Goal: Task Accomplishment & Management: Complete application form

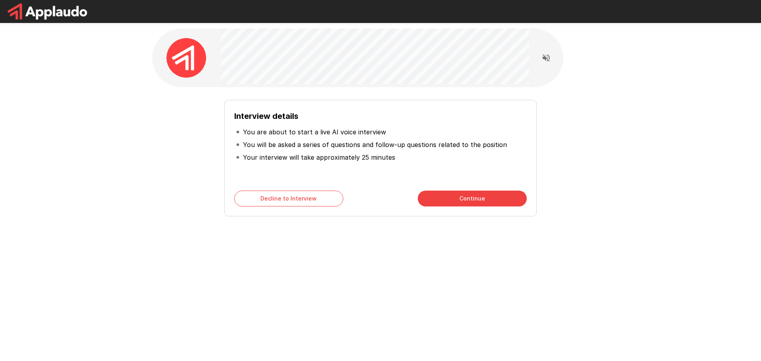
click at [472, 194] on button "Continue" at bounding box center [472, 199] width 109 height 16
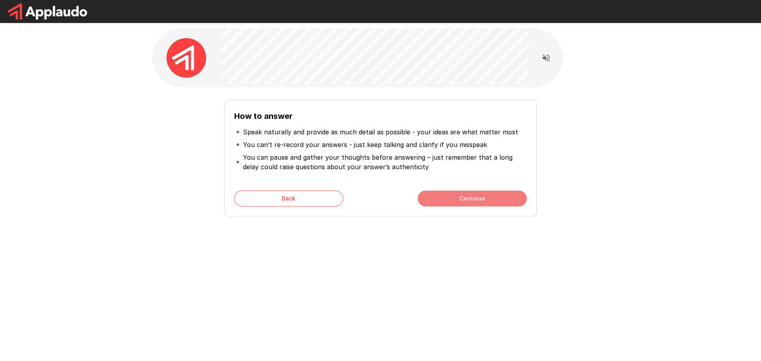
click at [468, 193] on button "Continue" at bounding box center [472, 199] width 109 height 16
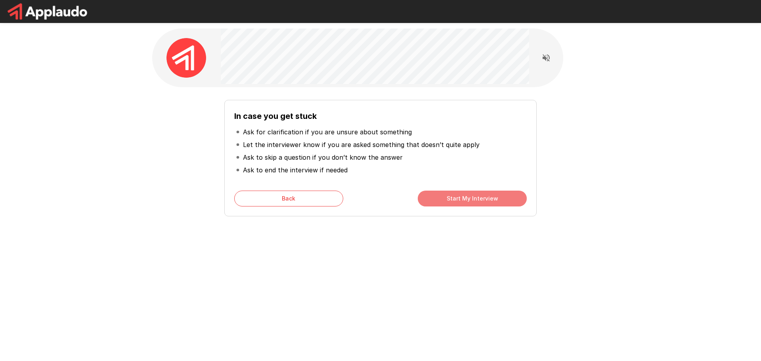
click at [467, 194] on button "Start My Interview" at bounding box center [472, 199] width 109 height 16
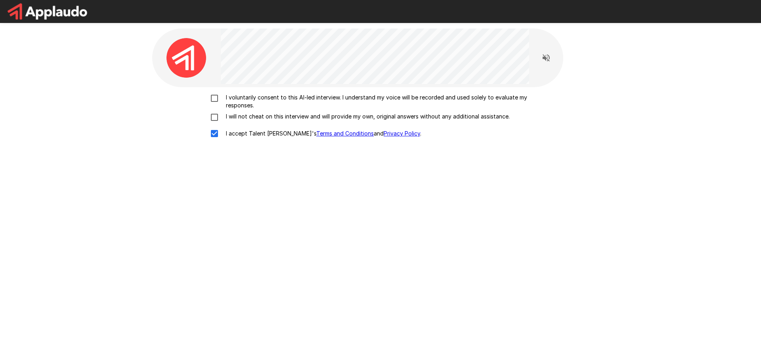
click at [215, 92] on div "I voluntarily consent to this AI-led interview. I understand my voice will be r…" at bounding box center [380, 191] width 456 height 208
click at [214, 110] on div "I voluntarily consent to this AI-led interview. I understand my voice will be r…" at bounding box center [380, 118] width 450 height 48
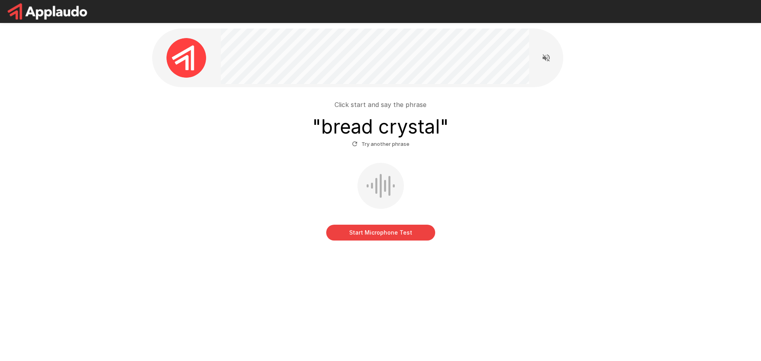
click at [389, 193] on div at bounding box center [389, 186] width 2 height 20
click at [357, 149] on button "Try another phrase" at bounding box center [380, 144] width 61 height 12
click at [546, 57] on icon "Read questions aloud" at bounding box center [546, 58] width 10 height 10
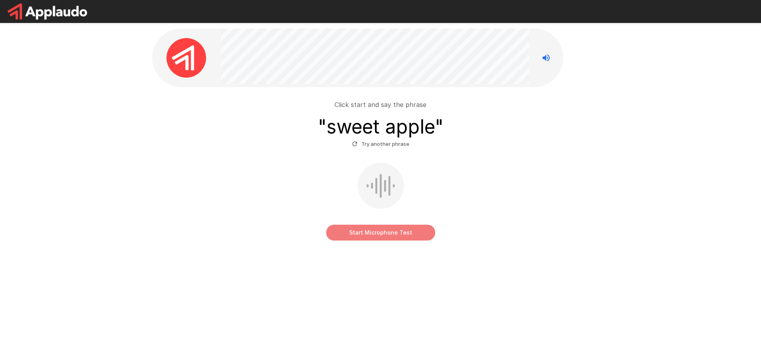
click at [386, 225] on button "Start Microphone Test" at bounding box center [380, 233] width 109 height 16
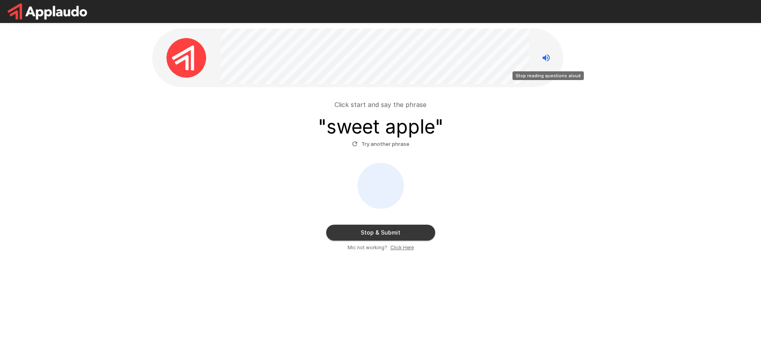
click at [551, 58] on button "Stop reading questions aloud" at bounding box center [546, 58] width 16 height 16
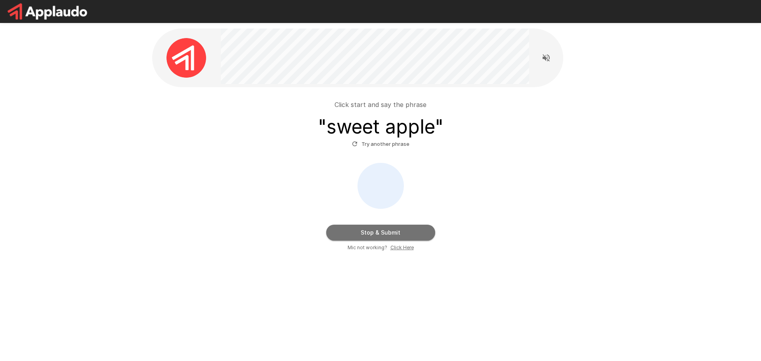
click at [390, 230] on button "Stop & Submit" at bounding box center [380, 233] width 109 height 16
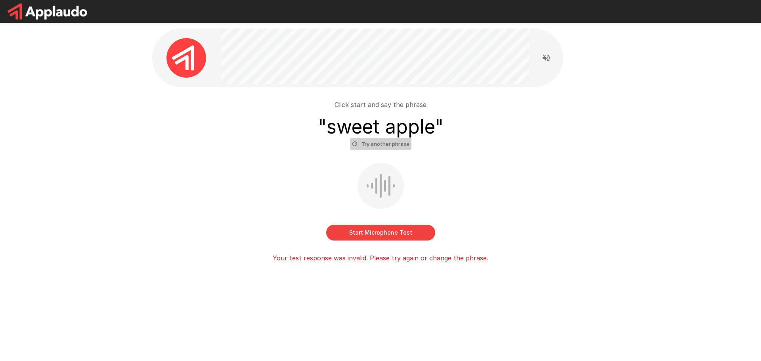
click at [383, 145] on button "Try another phrase" at bounding box center [380, 144] width 61 height 12
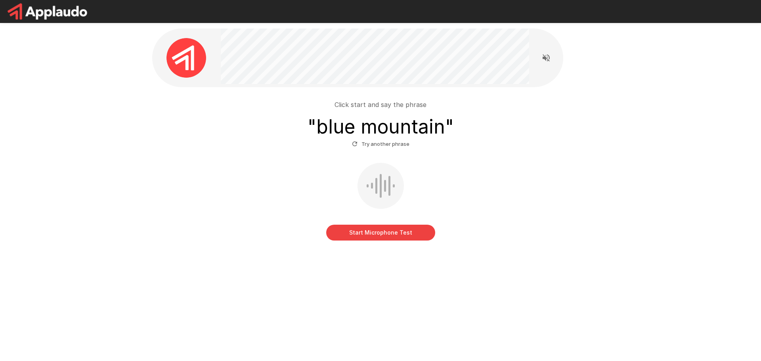
click at [388, 130] on h3 "" blue mountain "" at bounding box center [380, 127] width 146 height 22
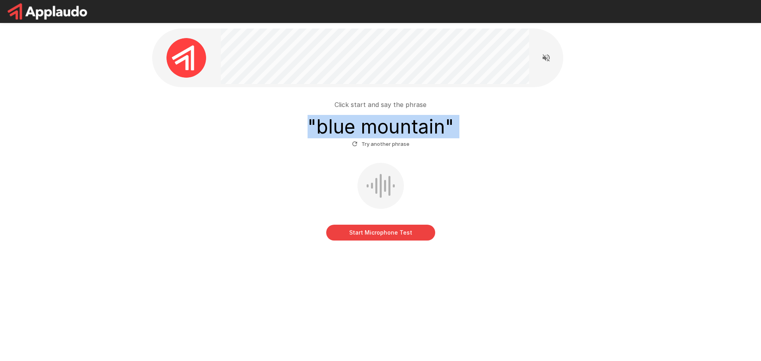
click at [388, 130] on h3 "" blue mountain "" at bounding box center [380, 127] width 146 height 22
click at [383, 104] on div at bounding box center [383, 104] width 0 height 0
click at [158, 361] on div at bounding box center [79, 361] width 158 height 0
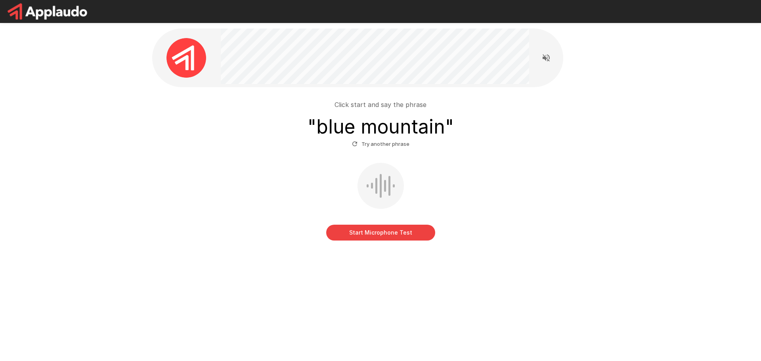
click at [485, 169] on div "Start Microphone Test" at bounding box center [380, 202] width 450 height 78
click at [387, 228] on button "Start Microphone Test" at bounding box center [380, 233] width 109 height 16
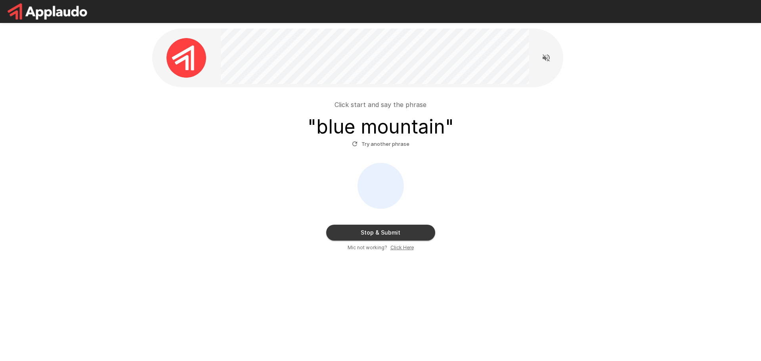
click at [386, 230] on button "Stop & Submit" at bounding box center [380, 233] width 109 height 16
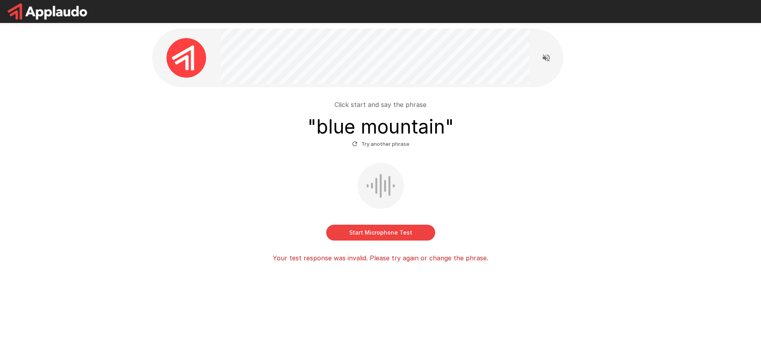
click at [388, 143] on button "Try another phrase" at bounding box center [380, 144] width 61 height 12
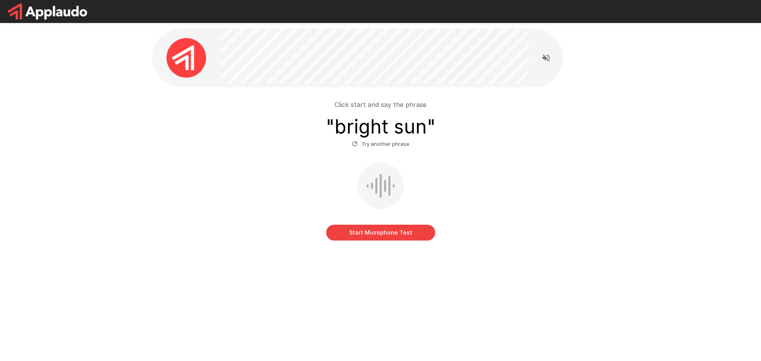
click at [392, 132] on h3 "" bright sun "" at bounding box center [381, 127] width 110 height 22
click at [387, 104] on div at bounding box center [387, 104] width 0 height 0
click at [158, 361] on div at bounding box center [79, 361] width 158 height 0
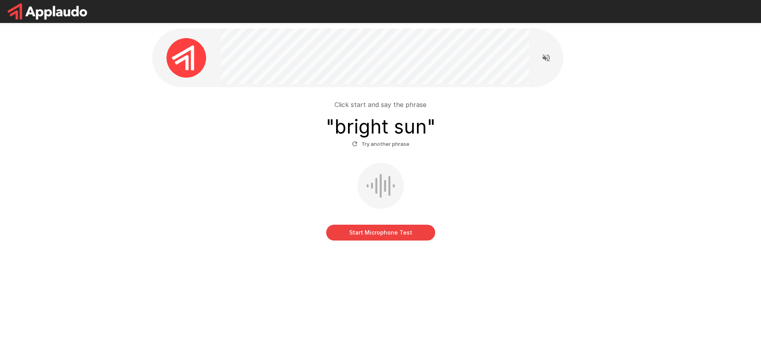
click at [523, 172] on div "Start Microphone Test" at bounding box center [380, 202] width 450 height 78
click at [379, 232] on button "Start Microphone Test" at bounding box center [380, 233] width 109 height 16
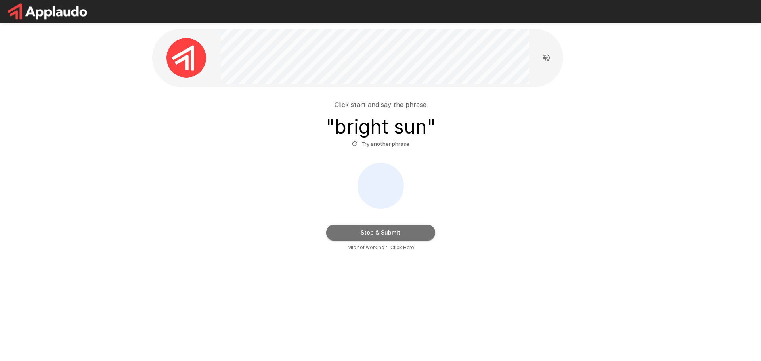
click at [379, 232] on button "Stop & Submit" at bounding box center [380, 233] width 109 height 16
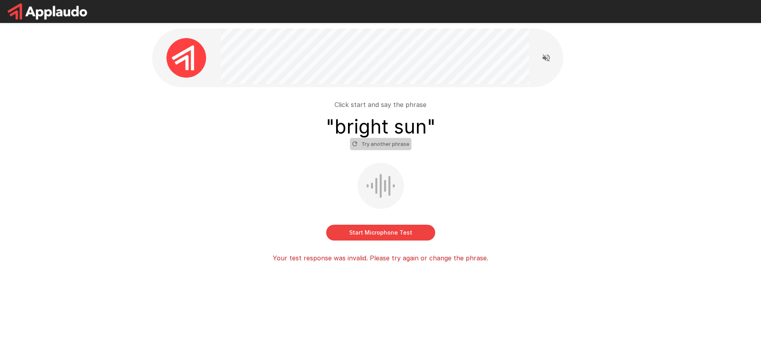
click at [386, 146] on button "Try another phrase" at bounding box center [380, 144] width 61 height 12
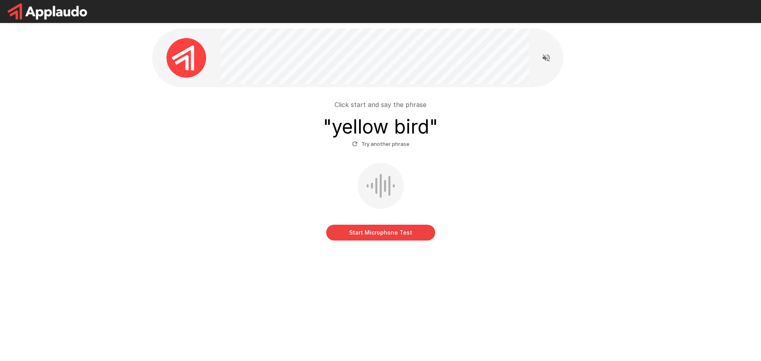
click at [391, 128] on h3 "" yellow bird "" at bounding box center [380, 127] width 115 height 22
click at [386, 104] on div at bounding box center [386, 104] width 0 height 0
click at [158, 361] on div at bounding box center [79, 361] width 158 height 0
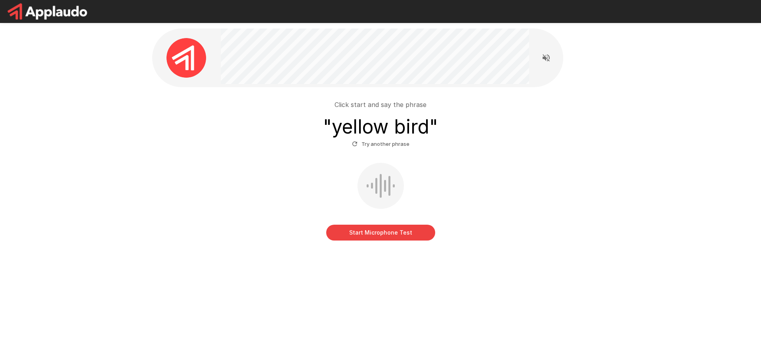
click at [492, 178] on div "Start Microphone Test" at bounding box center [380, 202] width 450 height 78
click at [394, 233] on button "Start Microphone Test" at bounding box center [380, 233] width 109 height 16
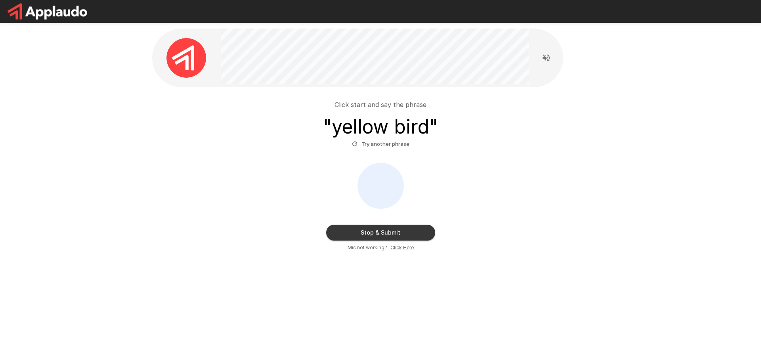
click at [394, 233] on button "Stop & Submit" at bounding box center [380, 233] width 109 height 16
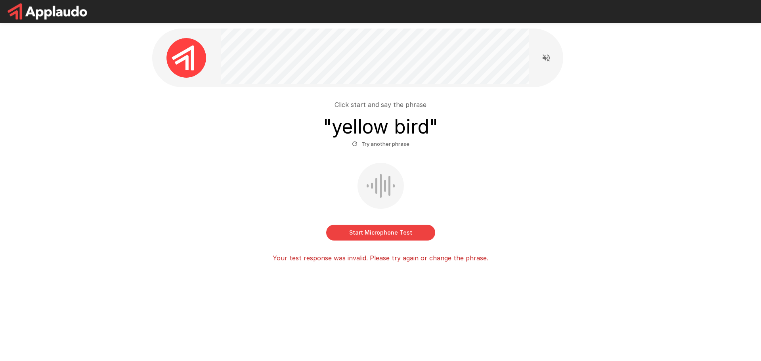
click at [394, 233] on button "Start Microphone Test" at bounding box center [380, 233] width 109 height 16
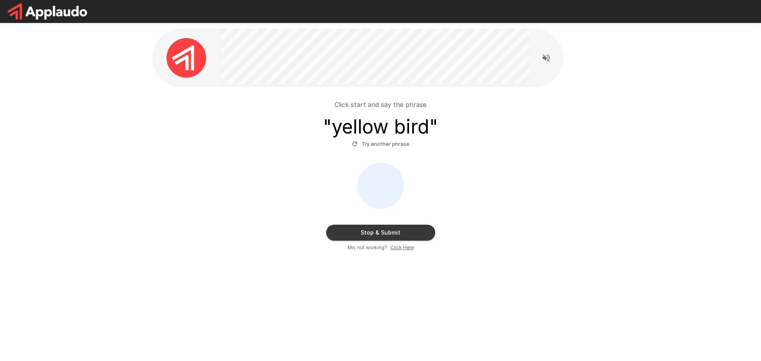
click at [394, 233] on button "Stop & Submit" at bounding box center [380, 233] width 109 height 16
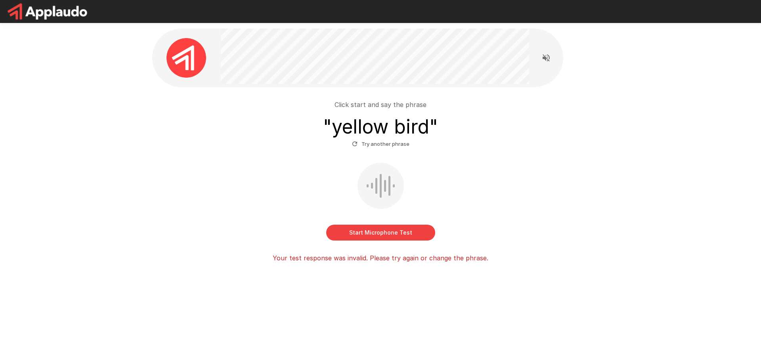
click at [401, 143] on button "Try another phrase" at bounding box center [380, 144] width 61 height 12
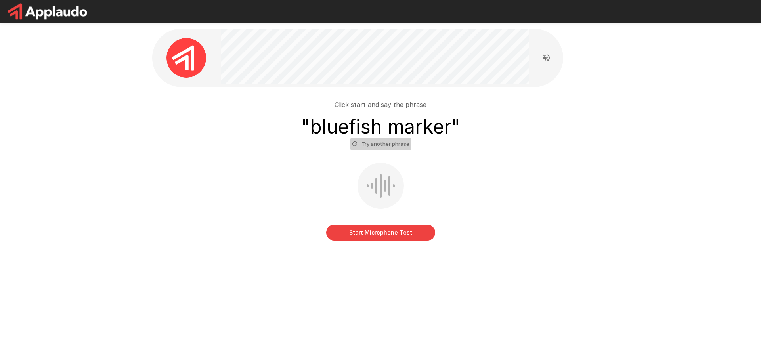
click at [367, 140] on button "Try another phrase" at bounding box center [380, 144] width 61 height 12
click at [368, 129] on h3 "" blue elephant "" at bounding box center [380, 127] width 140 height 22
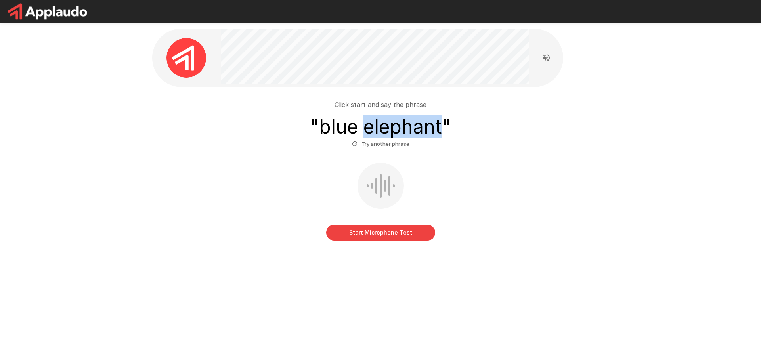
click at [368, 129] on h3 "" blue elephant "" at bounding box center [380, 127] width 140 height 22
click at [363, 104] on div at bounding box center [363, 104] width 0 height 0
click at [158, 361] on div at bounding box center [79, 361] width 158 height 0
click at [394, 241] on div "Click start and say the phrase " blue elephant " Try another phrase Start Micro…" at bounding box center [380, 165] width 456 height 157
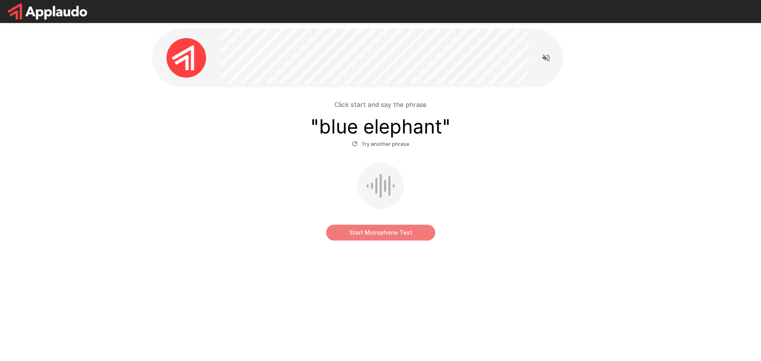
click at [394, 239] on button "Start Microphone Test" at bounding box center [380, 233] width 109 height 16
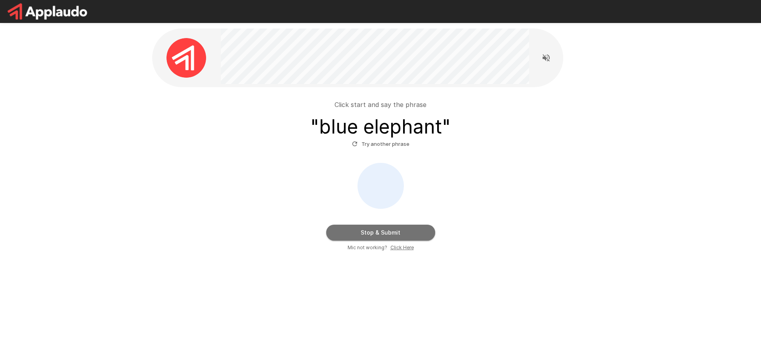
click at [392, 231] on button "Stop & Submit" at bounding box center [380, 233] width 109 height 16
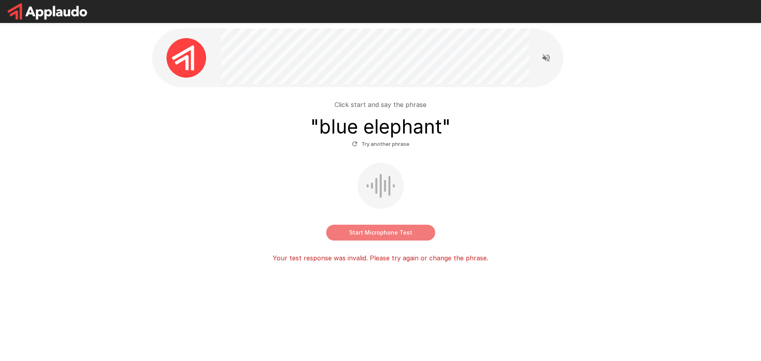
click at [391, 228] on button "Start Microphone Test" at bounding box center [380, 233] width 109 height 16
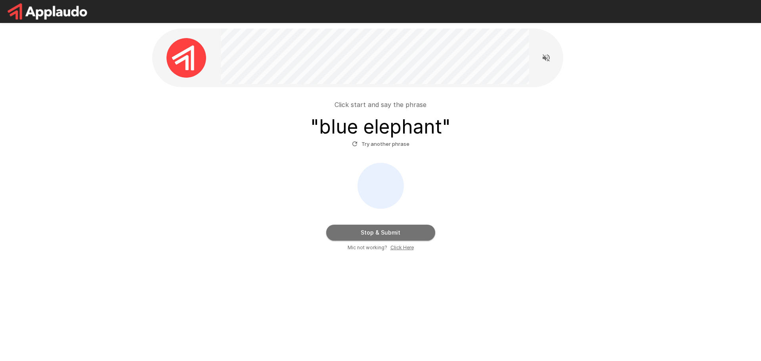
click at [391, 228] on button "Stop & Submit" at bounding box center [380, 233] width 109 height 16
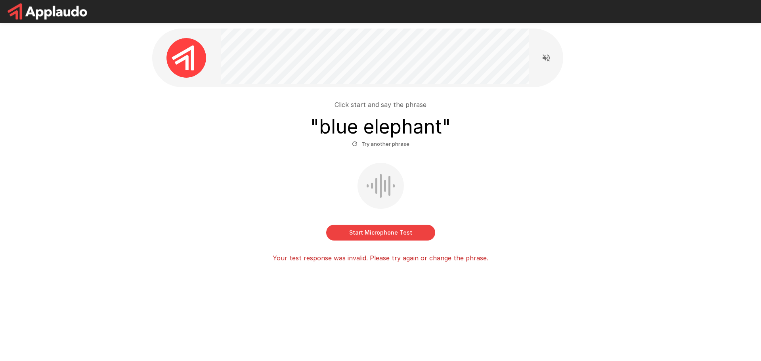
click at [391, 228] on button "Start Microphone Test" at bounding box center [380, 233] width 109 height 16
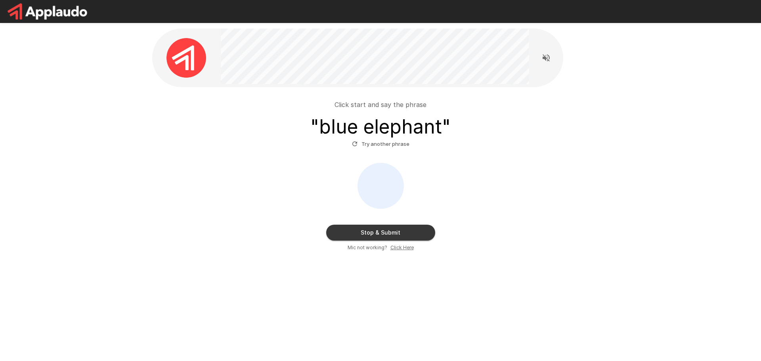
click at [403, 247] on u "Click Here" at bounding box center [401, 247] width 23 height 6
click at [392, 233] on button "Stop & Submit" at bounding box center [380, 233] width 109 height 16
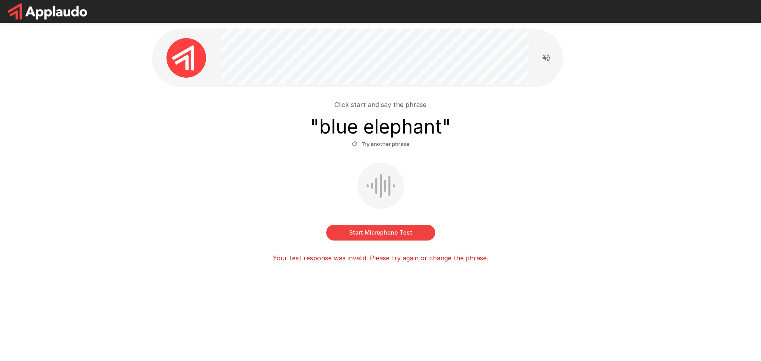
click at [395, 262] on p "Your test response was invalid. Please try again or change the phrase." at bounding box center [381, 258] width 216 height 10
click at [395, 261] on p "Your test response was invalid. Please try again or change the phrase." at bounding box center [381, 258] width 216 height 10
click at [389, 262] on div at bounding box center [389, 262] width 0 height 0
click at [526, 248] on div "Click start and say the phrase " blue elephant " Try another phrase Start Micro…" at bounding box center [380, 178] width 450 height 169
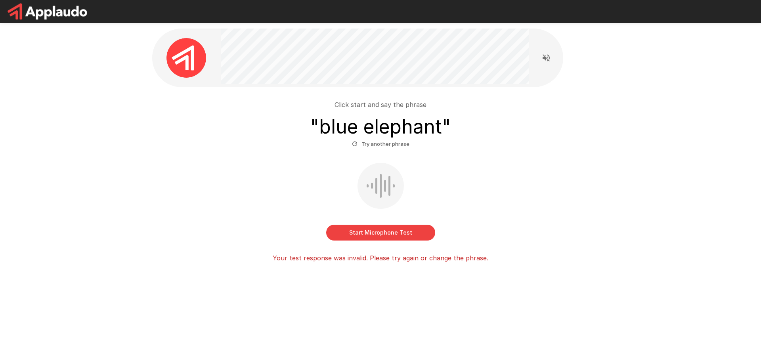
click at [218, 160] on div "Click start and say the phrase " blue elephant " Try another phrase Start Micro…" at bounding box center [380, 178] width 450 height 169
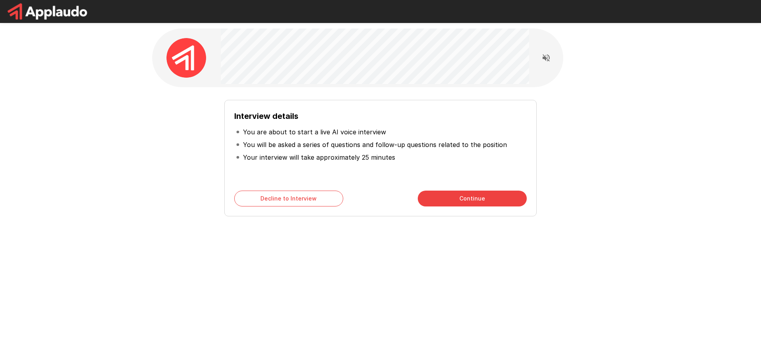
click at [446, 196] on button "Continue" at bounding box center [472, 199] width 109 height 16
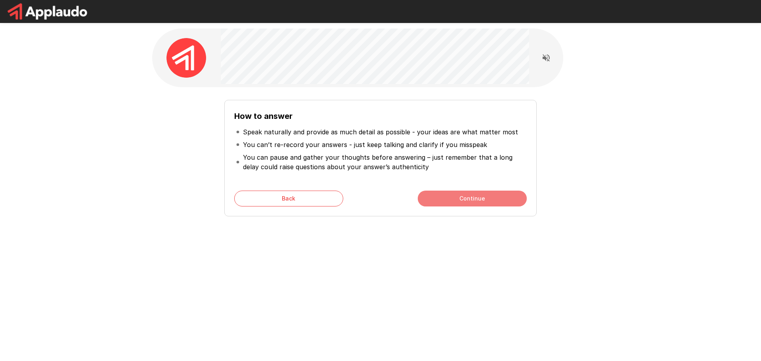
click at [446, 196] on button "Continue" at bounding box center [472, 199] width 109 height 16
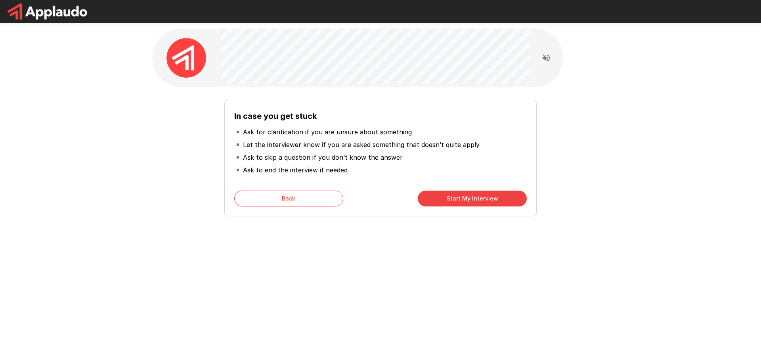
click at [446, 196] on button "Start My Interview" at bounding box center [472, 199] width 109 height 16
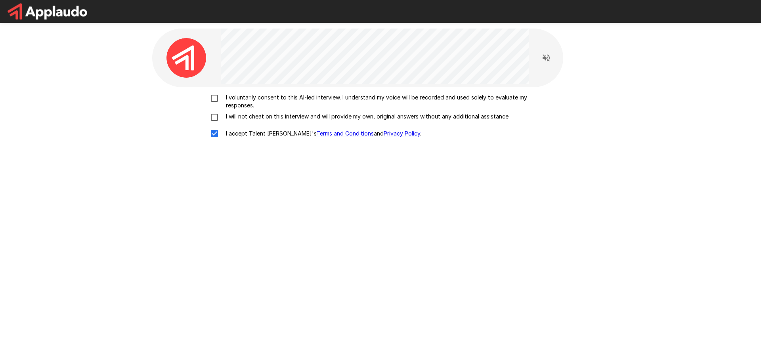
click at [235, 97] on p "I voluntarily consent to this AI-led interview. I understand my voice will be r…" at bounding box center [389, 102] width 332 height 16
click at [239, 113] on p "I will not cheat on this interview and will provide my own, original answers wi…" at bounding box center [366, 117] width 287 height 8
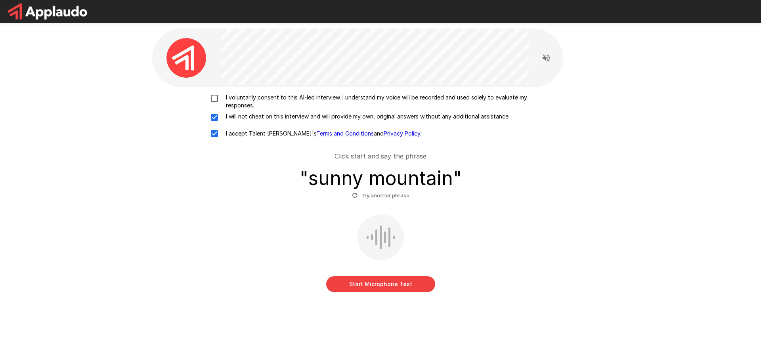
click at [233, 97] on p "I voluntarily consent to this AI-led interview. I understand my voice will be r…" at bounding box center [389, 102] width 332 height 16
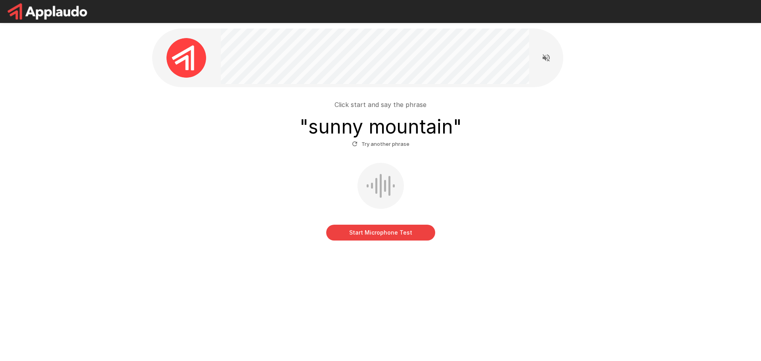
click at [382, 128] on h3 "" sunny mountain "" at bounding box center [381, 127] width 162 height 22
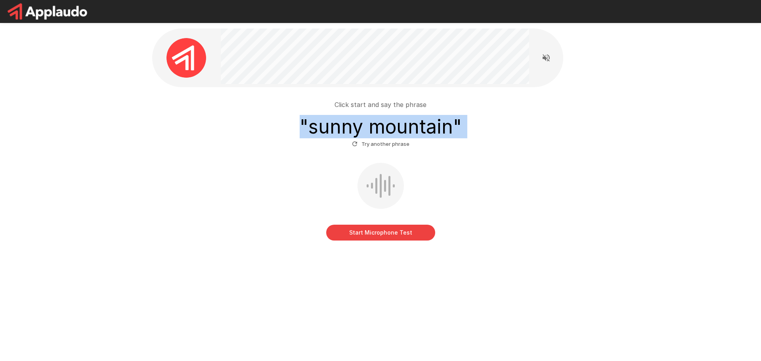
click at [382, 128] on h3 "" sunny mountain "" at bounding box center [381, 127] width 162 height 22
click at [377, 104] on div at bounding box center [377, 104] width 0 height 0
click at [158, 361] on div at bounding box center [79, 361] width 158 height 0
click at [384, 125] on h3 "" sunny mountain "" at bounding box center [381, 127] width 162 height 22
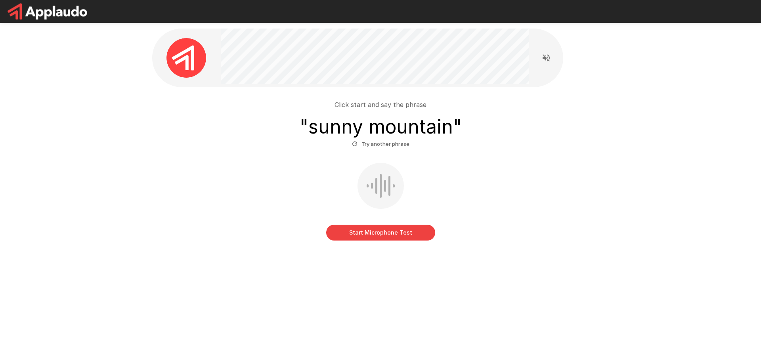
click at [385, 147] on button "Try another phrase" at bounding box center [380, 144] width 61 height 12
click at [357, 128] on h3 "" toy boat "" at bounding box center [381, 127] width 92 height 22
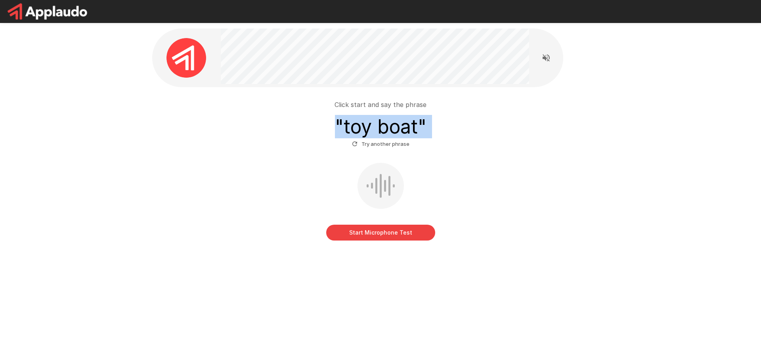
click at [357, 128] on h3 "" toy boat "" at bounding box center [381, 127] width 92 height 22
click at [352, 104] on div at bounding box center [352, 104] width 0 height 0
click at [158, 361] on div at bounding box center [79, 361] width 158 height 0
click at [392, 130] on h3 "" toy boat "" at bounding box center [381, 127] width 92 height 22
click at [397, 231] on button "Start Microphone Test" at bounding box center [380, 233] width 109 height 16
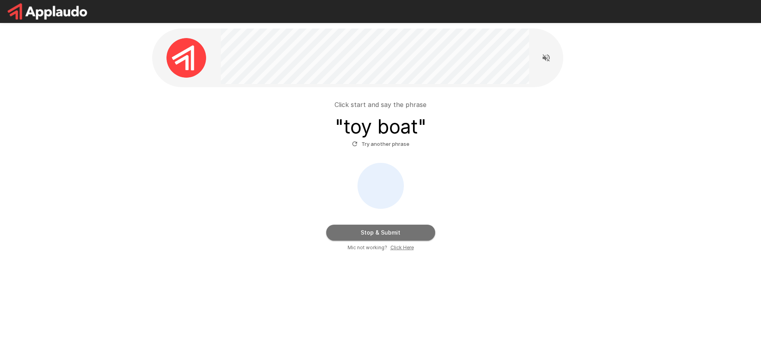
click at [394, 229] on button "Stop & Submit" at bounding box center [380, 233] width 109 height 16
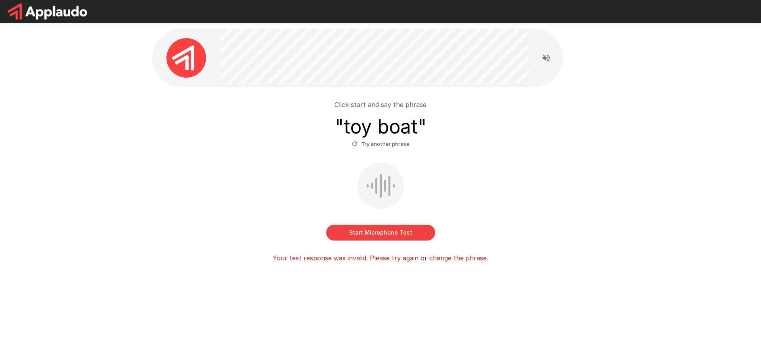
click at [393, 228] on button "Start Microphone Test" at bounding box center [380, 233] width 109 height 16
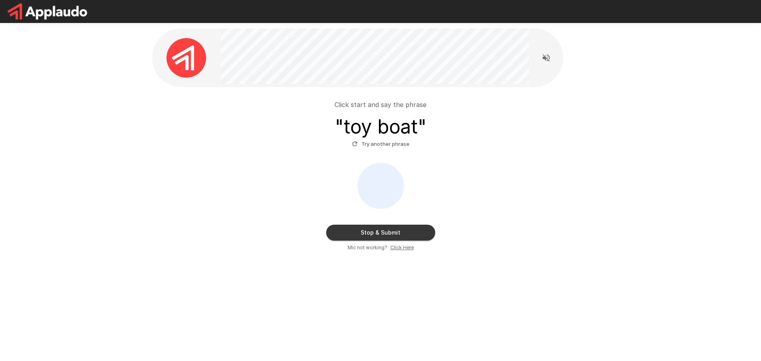
click at [382, 228] on button "Stop & Submit" at bounding box center [380, 233] width 109 height 16
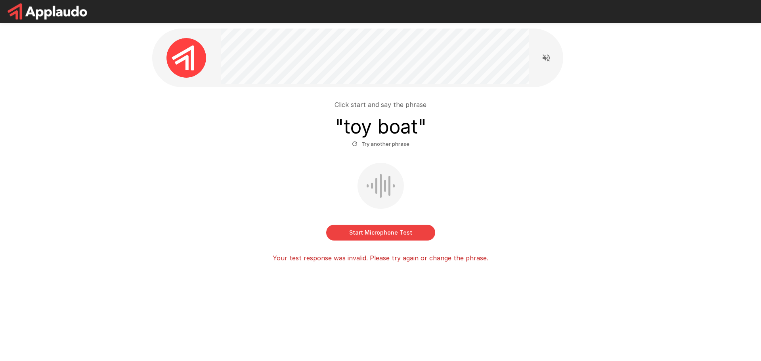
click at [381, 227] on button "Start Microphone Test" at bounding box center [380, 233] width 109 height 16
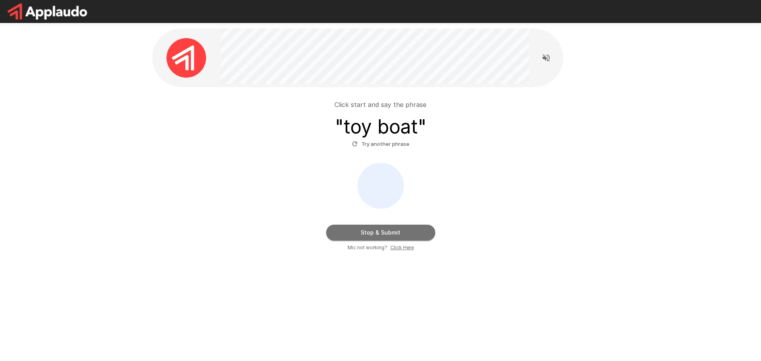
click at [380, 229] on button "Stop & Submit" at bounding box center [380, 233] width 109 height 16
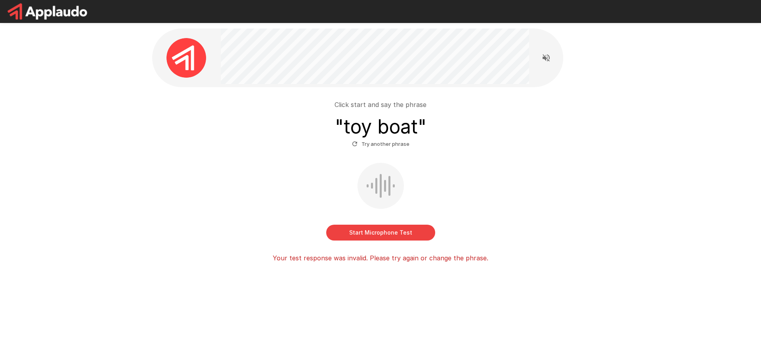
click at [382, 231] on button "Start Microphone Test" at bounding box center [380, 233] width 109 height 16
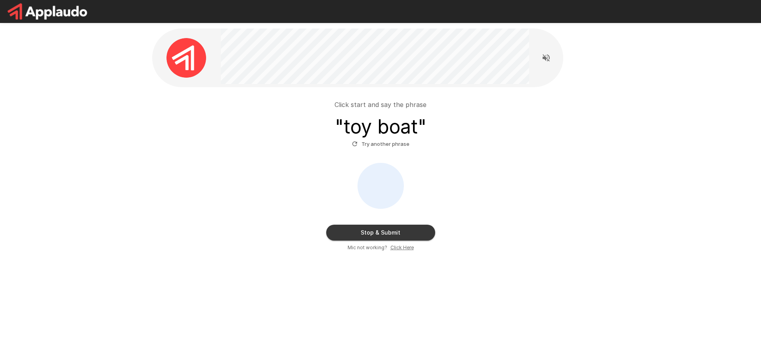
click at [386, 232] on button "Stop & Submit" at bounding box center [380, 233] width 109 height 16
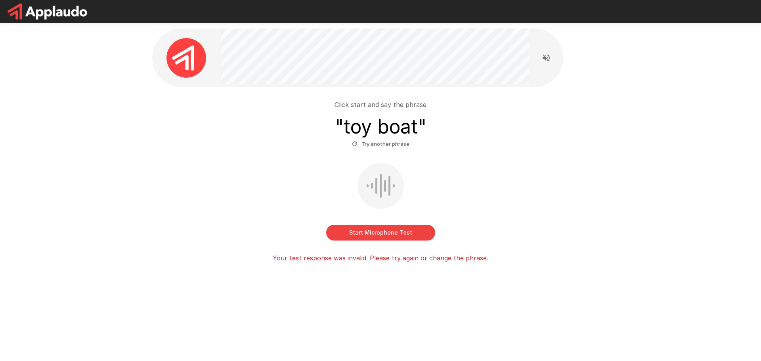
click at [391, 189] on div at bounding box center [380, 186] width 46 height 46
click at [382, 148] on button "Try another phrase" at bounding box center [380, 144] width 61 height 12
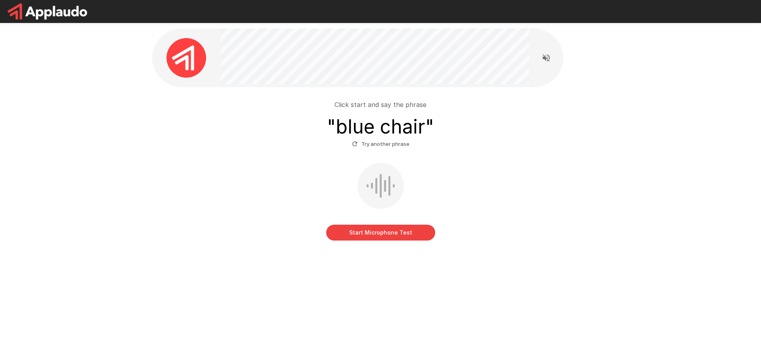
click at [351, 127] on h3 "" blue chair "" at bounding box center [380, 127] width 107 height 22
click at [346, 104] on div at bounding box center [346, 104] width 0 height 0
click at [158, 361] on div at bounding box center [79, 361] width 158 height 0
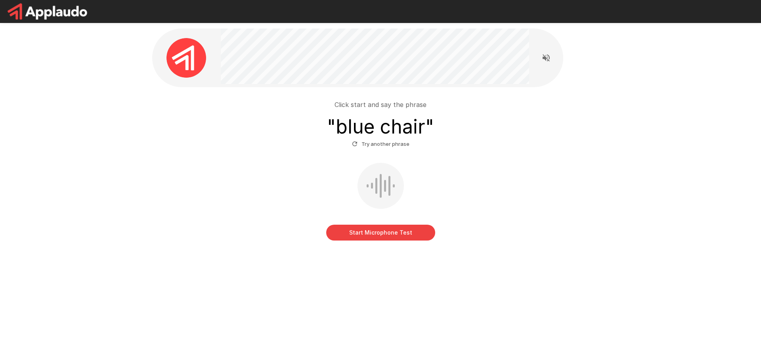
click at [506, 168] on div "Start Microphone Test" at bounding box center [380, 202] width 450 height 78
click at [402, 228] on button "Start Microphone Test" at bounding box center [380, 233] width 109 height 16
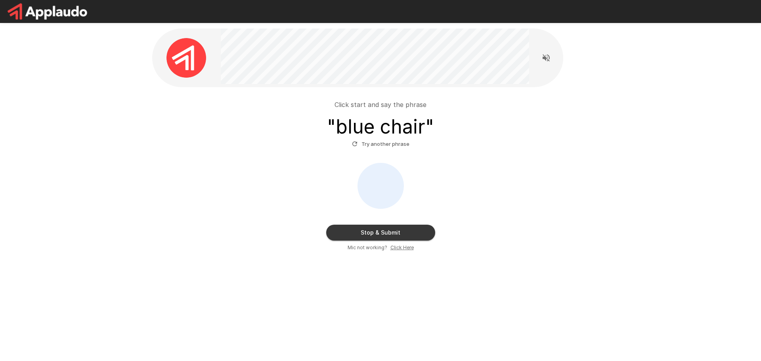
click at [395, 230] on button "Stop & Submit" at bounding box center [380, 233] width 109 height 16
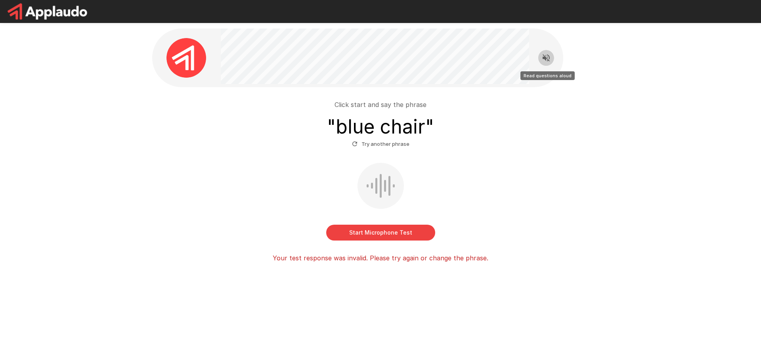
click at [547, 55] on icon "Read questions aloud" at bounding box center [545, 57] width 7 height 7
click at [377, 231] on button "Start Microphone Test" at bounding box center [380, 233] width 109 height 16
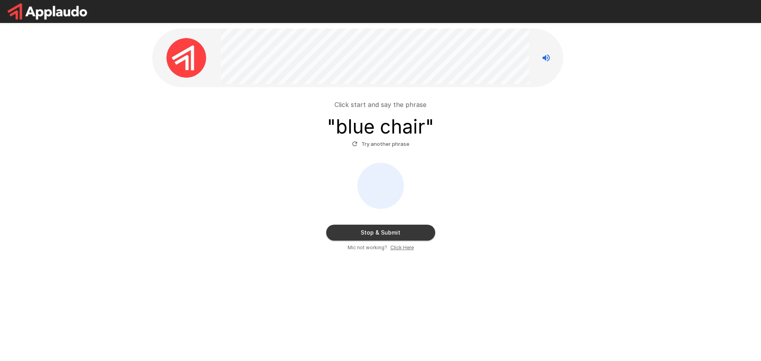
click at [397, 231] on button "Stop & Submit" at bounding box center [380, 233] width 109 height 16
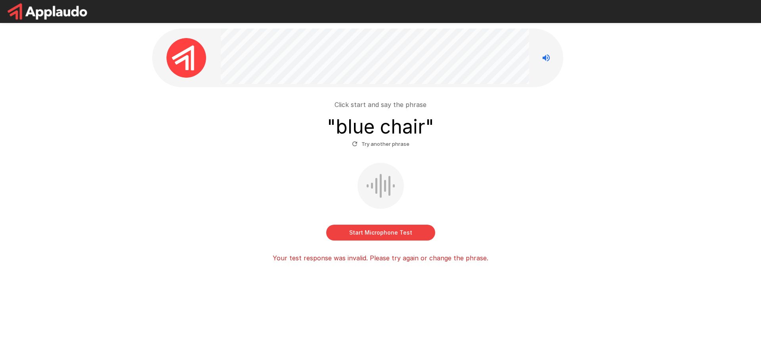
click at [395, 227] on button "Start Microphone Test" at bounding box center [380, 233] width 109 height 16
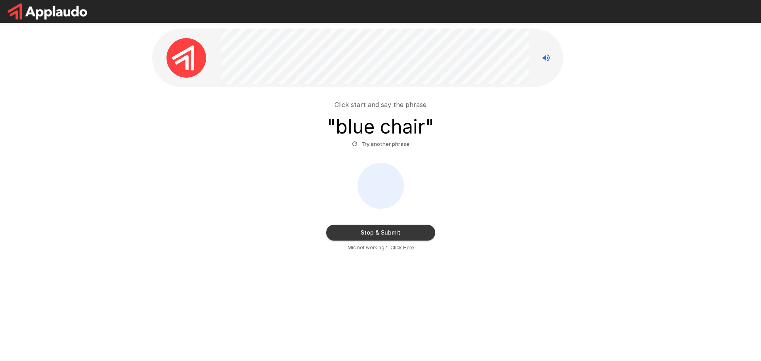
click at [376, 168] on div at bounding box center [380, 186] width 46 height 46
click at [404, 231] on button "Stop & Submit" at bounding box center [380, 233] width 109 height 16
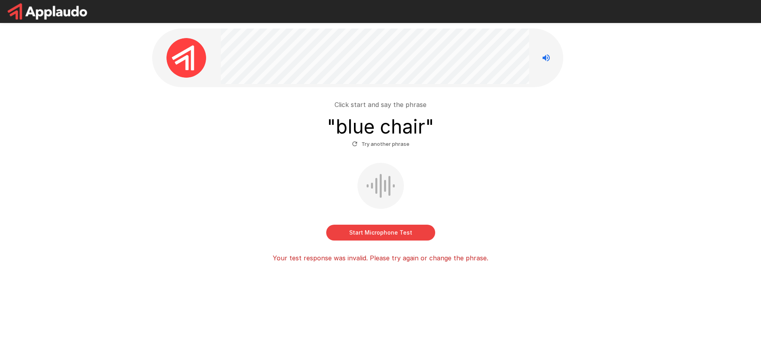
click at [386, 141] on button "Try another phrase" at bounding box center [380, 144] width 61 height 12
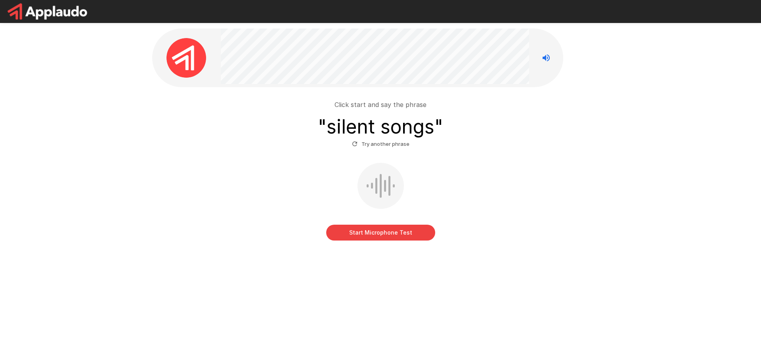
click at [393, 233] on button "Start Microphone Test" at bounding box center [380, 233] width 109 height 16
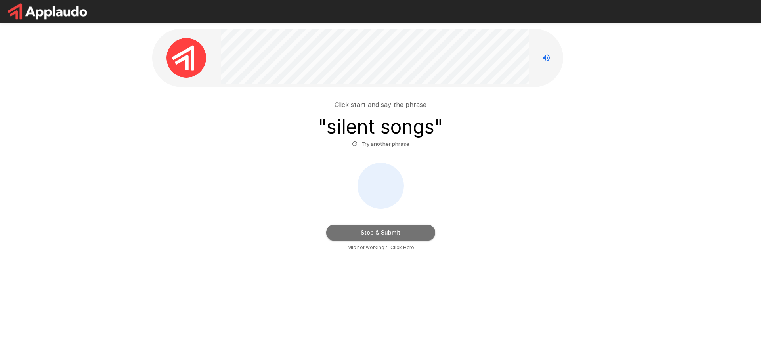
click at [393, 229] on button "Stop & Submit" at bounding box center [380, 233] width 109 height 16
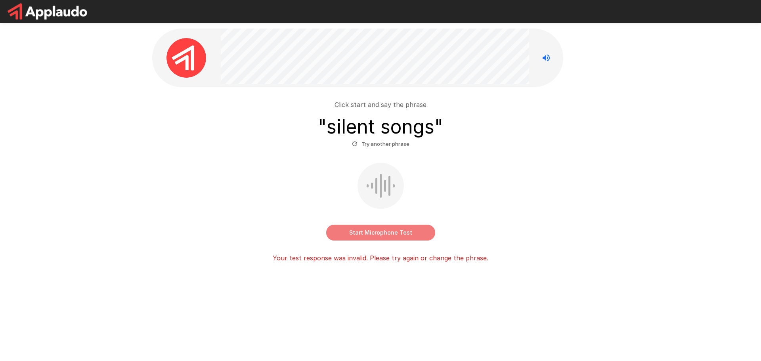
click at [392, 229] on button "Start Microphone Test" at bounding box center [380, 233] width 109 height 16
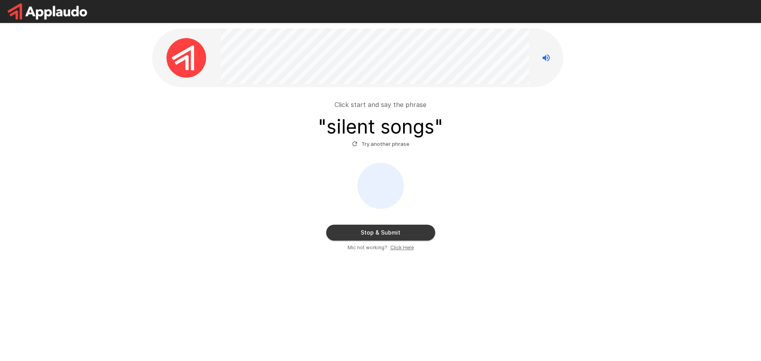
click at [407, 234] on button "Stop & Submit" at bounding box center [380, 233] width 109 height 16
click at [403, 131] on h3 "" silent songs "" at bounding box center [380, 127] width 125 height 22
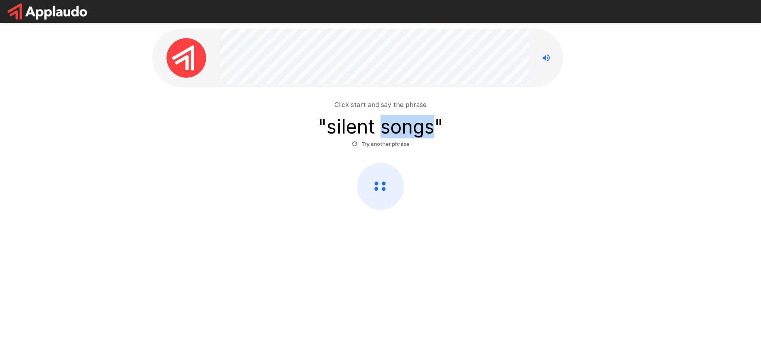
click at [403, 131] on h3 "" silent songs "" at bounding box center [380, 127] width 125 height 22
click at [398, 139] on div at bounding box center [398, 139] width 0 height 0
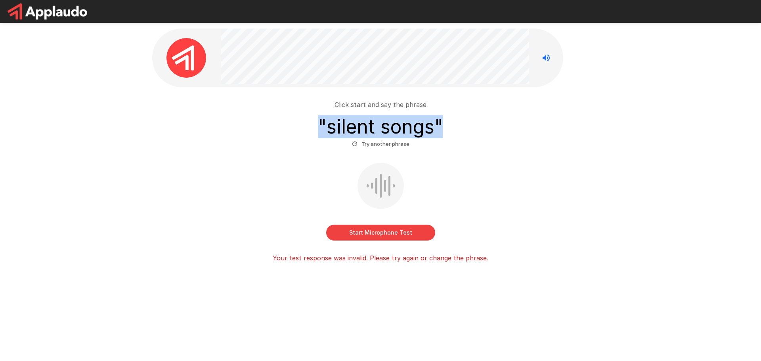
click at [158, 361] on div at bounding box center [79, 361] width 158 height 0
click at [456, 170] on div "Start Microphone Test" at bounding box center [380, 202] width 450 height 78
click at [398, 223] on div "Start Microphone Test" at bounding box center [380, 202] width 450 height 78
click at [399, 229] on button "Start Microphone Test" at bounding box center [380, 233] width 109 height 16
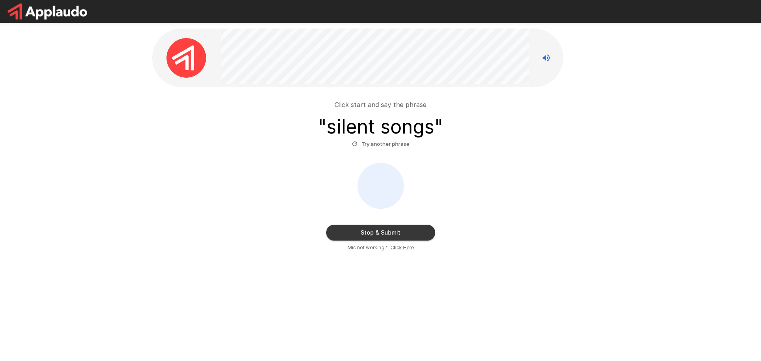
click at [399, 230] on button "Stop & Submit" at bounding box center [380, 233] width 109 height 16
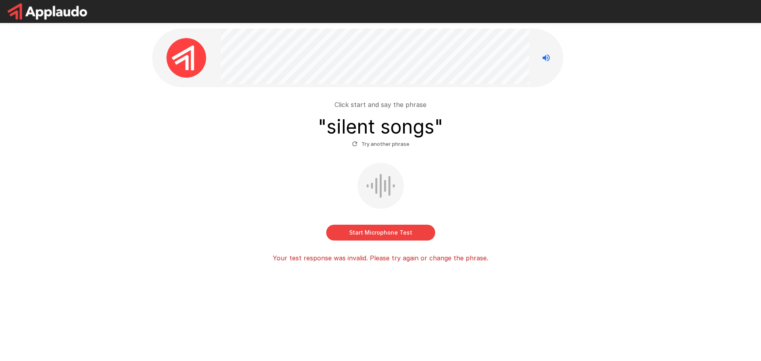
click at [399, 227] on button "Start Microphone Test" at bounding box center [380, 233] width 109 height 16
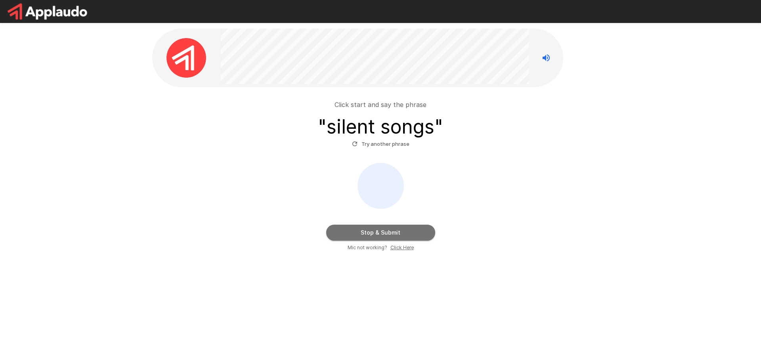
click at [399, 226] on button "Stop & Submit" at bounding box center [380, 233] width 109 height 16
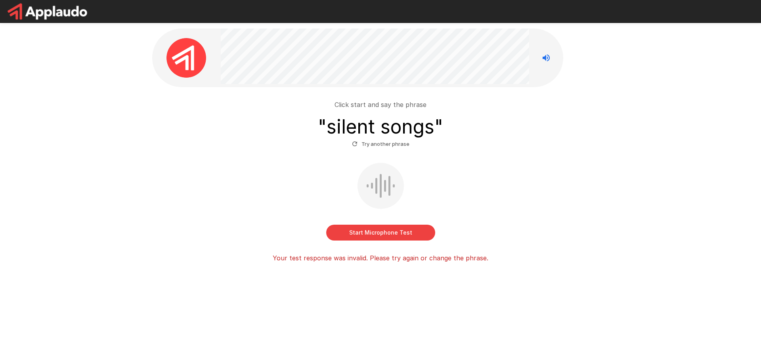
drag, startPoint x: 574, startPoint y: 263, endPoint x: 499, endPoint y: 252, distance: 75.6
click at [574, 263] on div "Click start and say the phrase " silent songs " Try another phrase Start Microp…" at bounding box center [380, 176] width 456 height 179
click at [393, 227] on button "Start Microphone Test" at bounding box center [380, 233] width 109 height 16
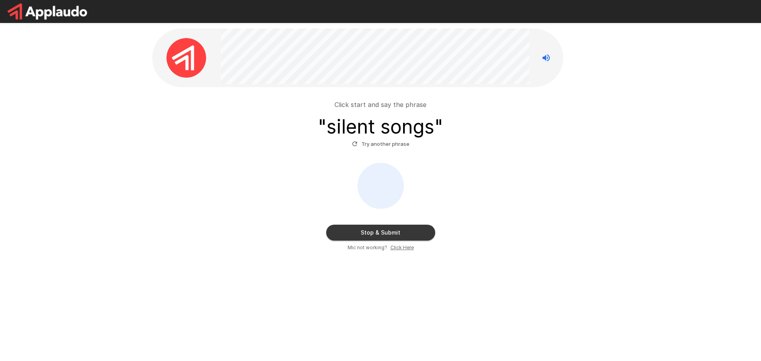
click at [398, 236] on button "Stop & Submit" at bounding box center [380, 233] width 109 height 16
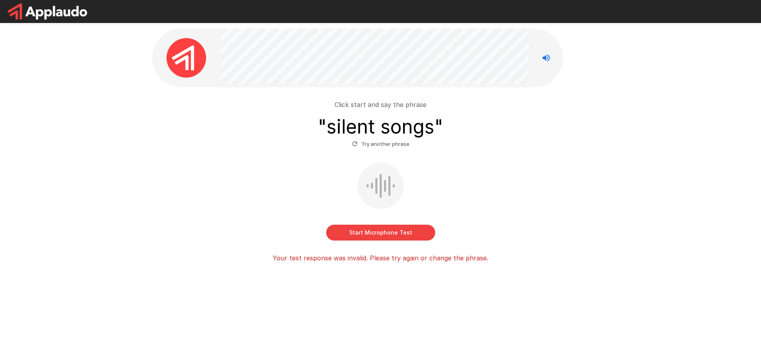
click at [372, 189] on div at bounding box center [380, 186] width 46 height 46
click at [383, 127] on h3 "" silent songs "" at bounding box center [380, 127] width 125 height 22
click at [380, 146] on button "Try another phrase" at bounding box center [380, 144] width 61 height 12
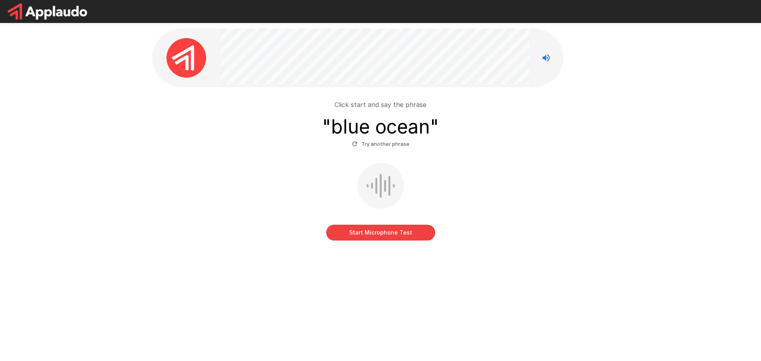
click at [389, 232] on button "Start Microphone Test" at bounding box center [380, 233] width 109 height 16
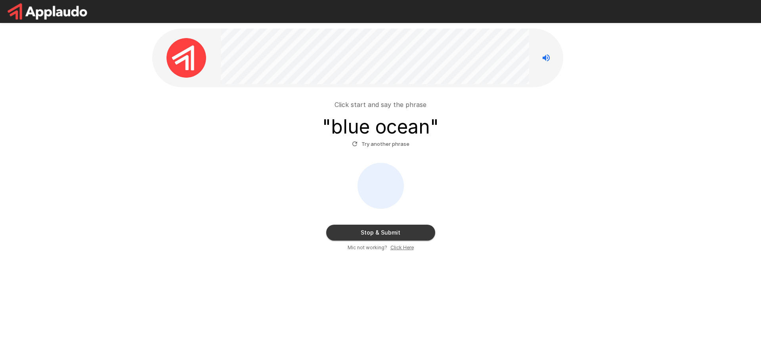
click at [386, 198] on div at bounding box center [380, 186] width 46 height 46
click at [388, 158] on div "Click start and say the phrase " blue ocean " Try another phrase Stop & Submit …" at bounding box center [380, 173] width 450 height 158
click at [389, 142] on button "Try another phrase" at bounding box center [380, 144] width 61 height 12
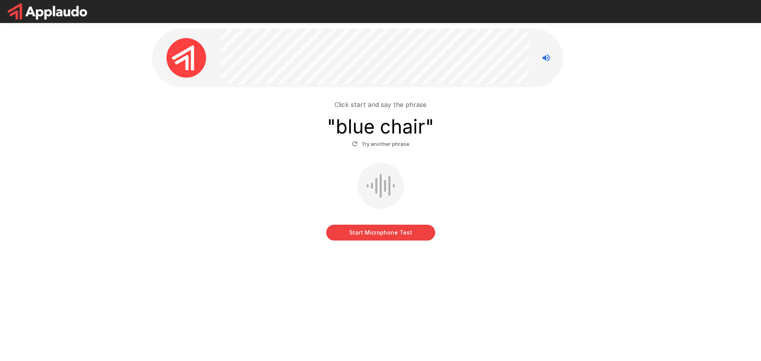
click at [391, 234] on button "Start Microphone Test" at bounding box center [380, 233] width 109 height 16
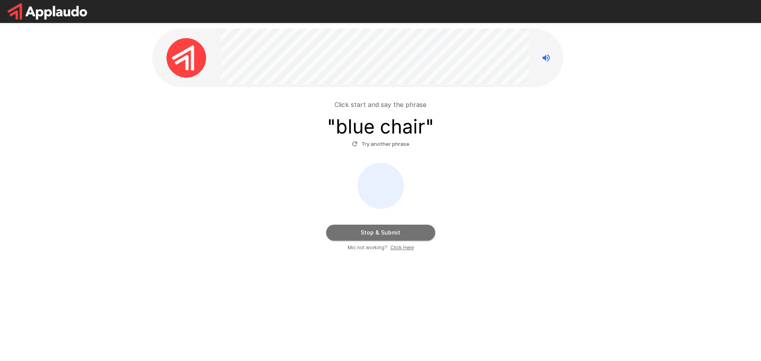
click at [392, 229] on button "Stop & Submit" at bounding box center [380, 233] width 109 height 16
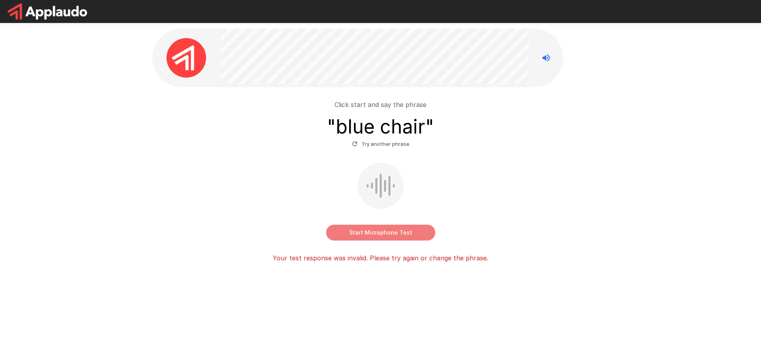
click at [391, 227] on button "Start Microphone Test" at bounding box center [380, 233] width 109 height 16
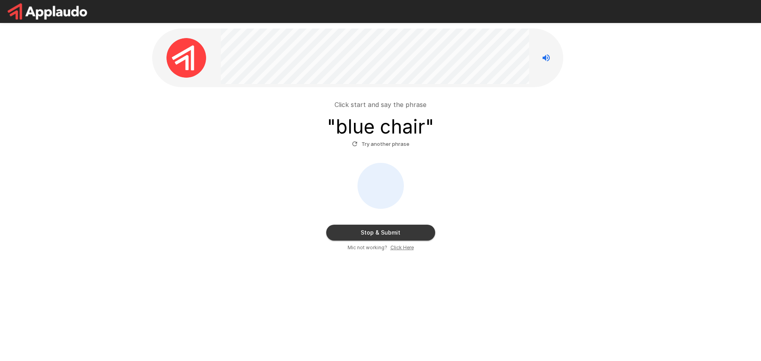
click at [385, 138] on button "Try another phrase" at bounding box center [380, 144] width 61 height 12
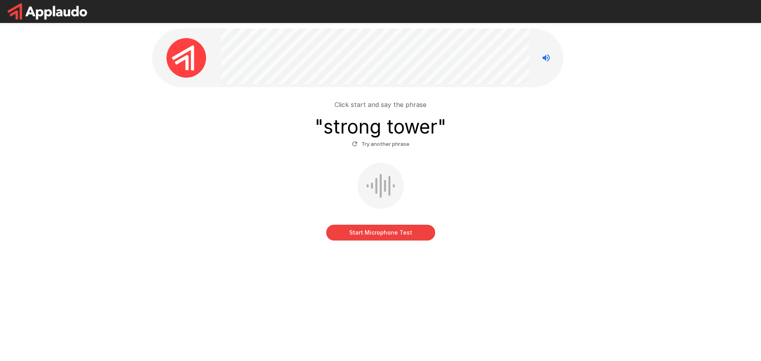
click at [399, 224] on div "Start Microphone Test" at bounding box center [380, 202] width 450 height 78
click at [401, 231] on button "Start Microphone Test" at bounding box center [380, 233] width 109 height 16
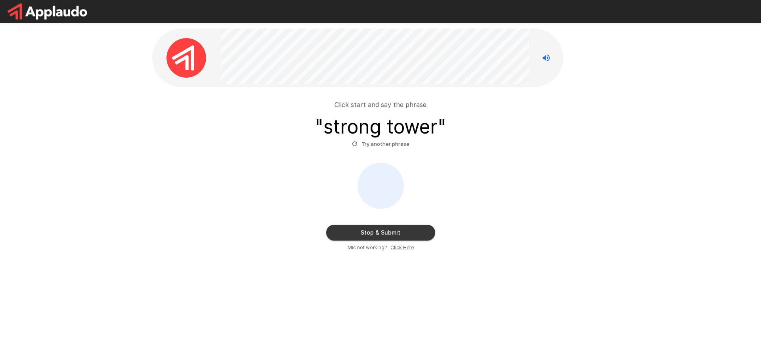
click at [400, 231] on button "Stop & Submit" at bounding box center [380, 233] width 109 height 16
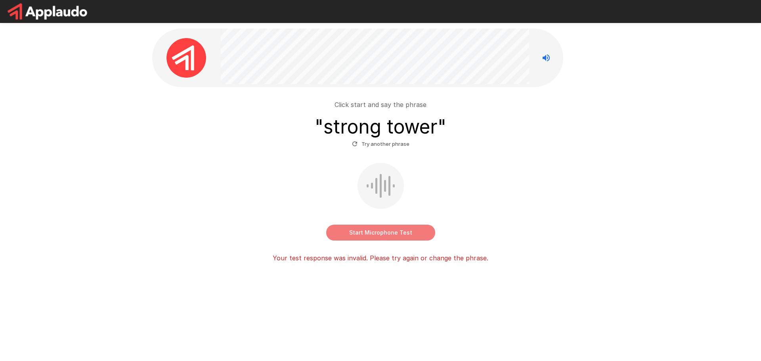
click at [395, 234] on button "Start Microphone Test" at bounding box center [380, 233] width 109 height 16
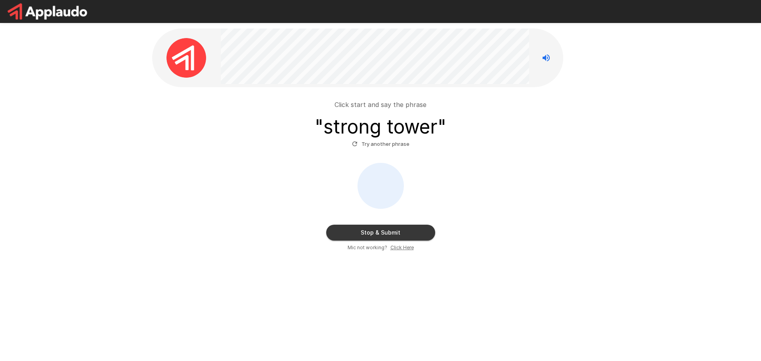
click at [397, 250] on u "Click Here" at bounding box center [401, 247] width 23 height 6
click at [382, 231] on button "Stop & Submit" at bounding box center [380, 233] width 109 height 16
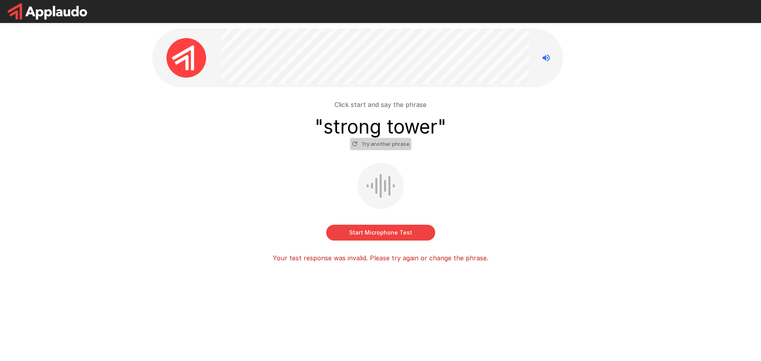
click at [386, 143] on button "Try another phrase" at bounding box center [380, 144] width 61 height 12
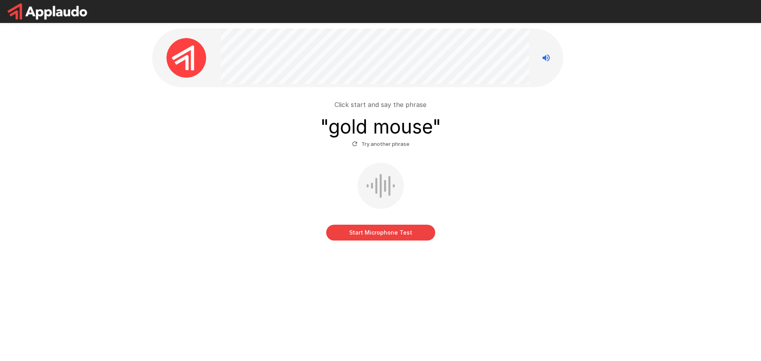
click at [400, 129] on h3 "" gold mouse "" at bounding box center [380, 127] width 121 height 22
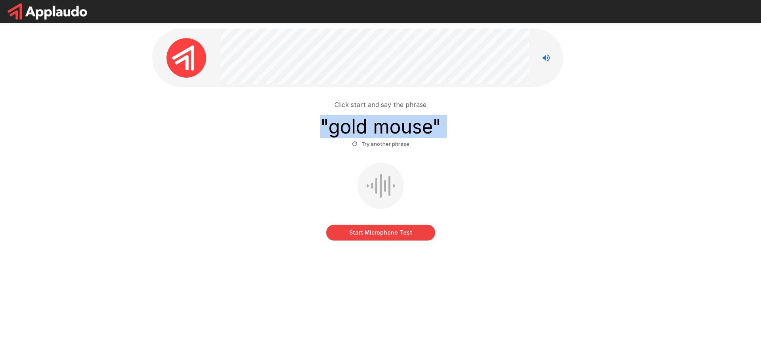
click at [400, 129] on h3 "" gold mouse "" at bounding box center [380, 127] width 121 height 22
click at [395, 104] on div at bounding box center [395, 104] width 0 height 0
click at [158, 361] on div at bounding box center [79, 361] width 158 height 0
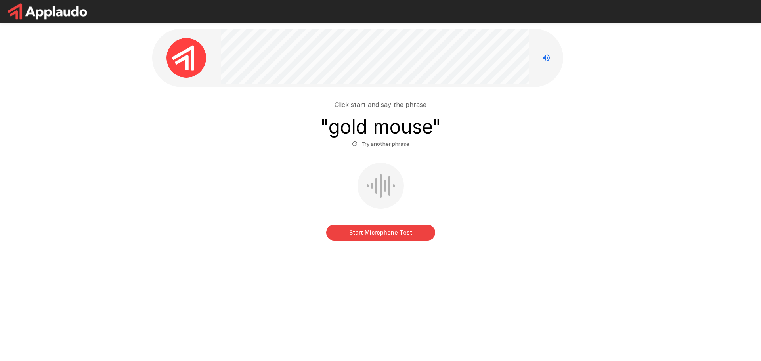
click at [508, 164] on div "Start Microphone Test" at bounding box center [380, 202] width 450 height 78
click at [415, 233] on button "Start Microphone Test" at bounding box center [380, 233] width 109 height 16
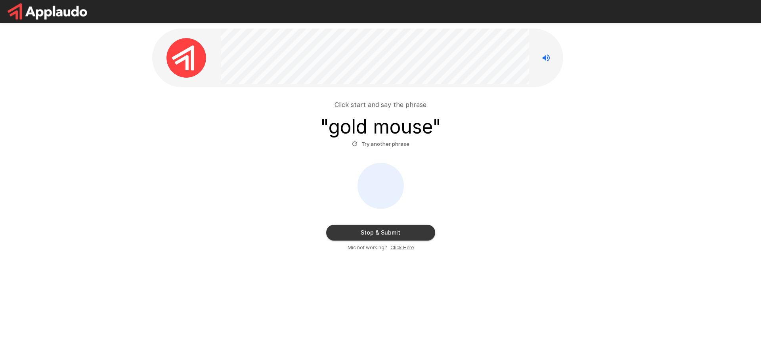
click at [416, 231] on button "Stop & Submit" at bounding box center [380, 233] width 109 height 16
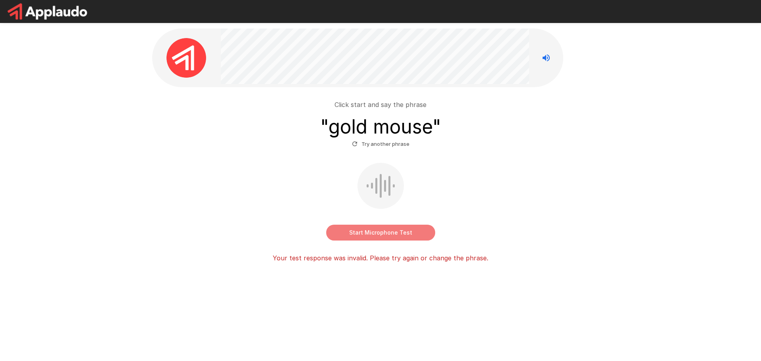
click at [404, 237] on button "Start Microphone Test" at bounding box center [380, 233] width 109 height 16
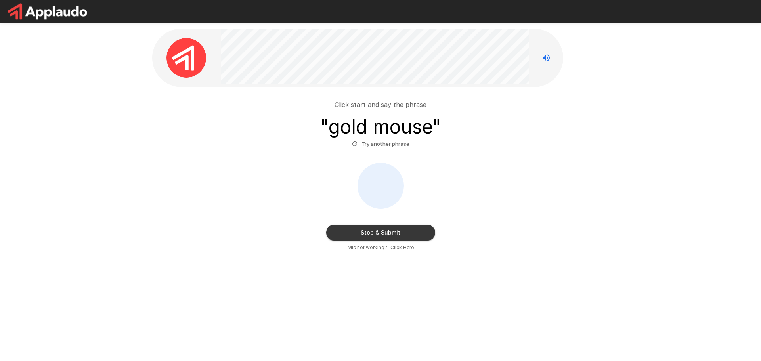
click at [410, 234] on button "Stop & Submit" at bounding box center [380, 233] width 109 height 16
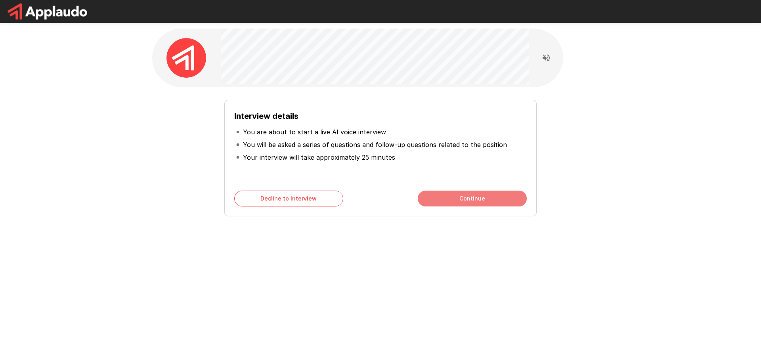
click at [443, 202] on button "Continue" at bounding box center [472, 199] width 109 height 16
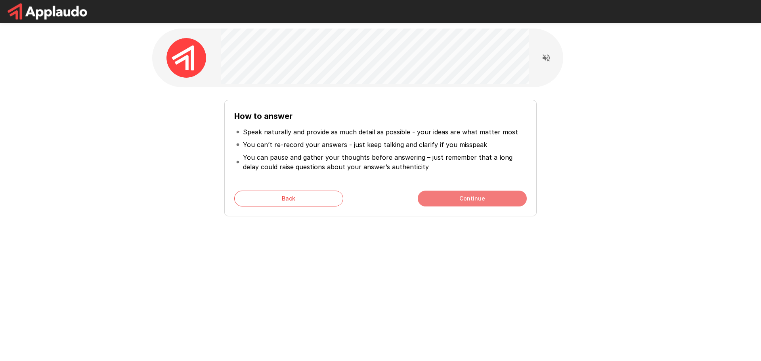
click at [443, 202] on button "Continue" at bounding box center [472, 199] width 109 height 16
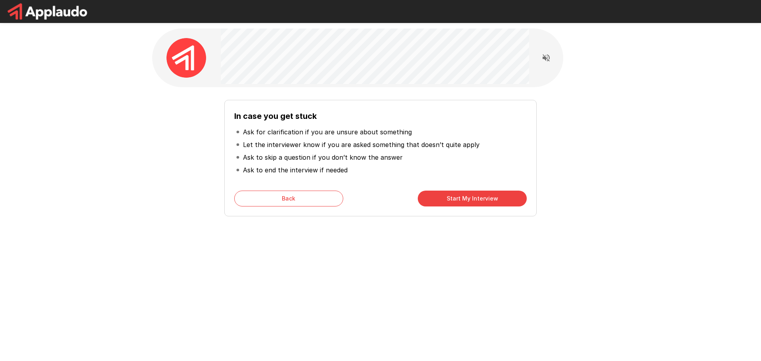
click at [443, 200] on button "Start My Interview" at bounding box center [472, 199] width 109 height 16
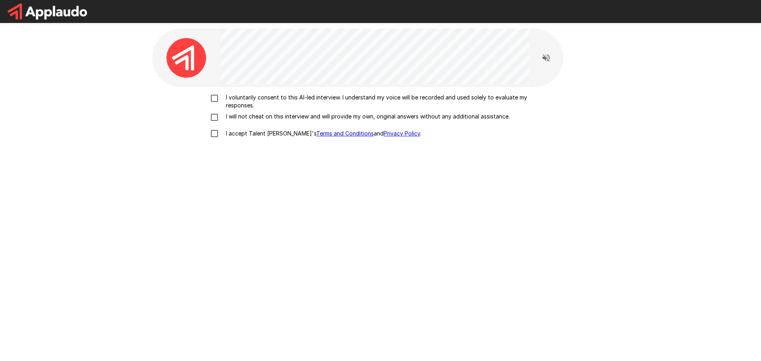
click at [252, 131] on p "I accept Talent Llama's Terms and Conditions and Privacy Policy ." at bounding box center [322, 134] width 199 height 8
click at [253, 115] on p "I will not cheat on this interview and will provide my own, original answers wi…" at bounding box center [366, 117] width 287 height 8
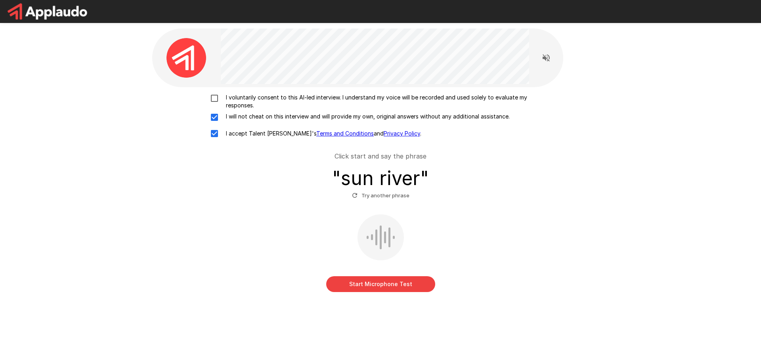
click at [374, 281] on button "Start Microphone Test" at bounding box center [380, 284] width 109 height 16
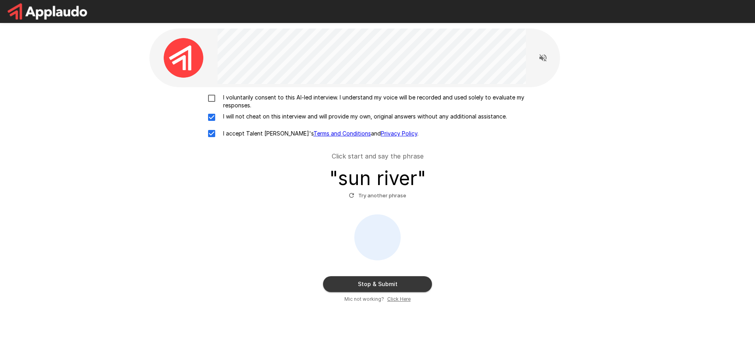
click at [393, 284] on button "Stop & Submit" at bounding box center [377, 284] width 109 height 16
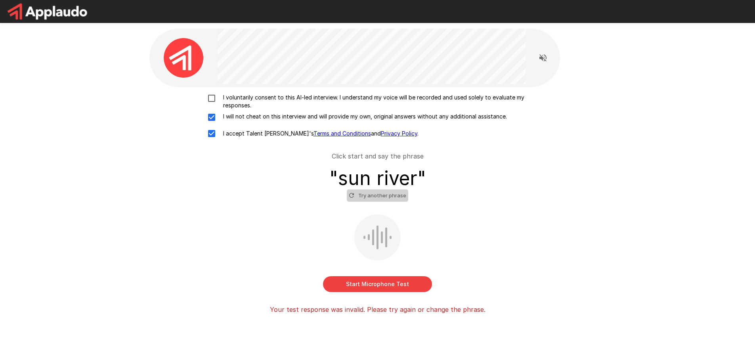
click at [395, 195] on button "Try another phrase" at bounding box center [377, 195] width 61 height 12
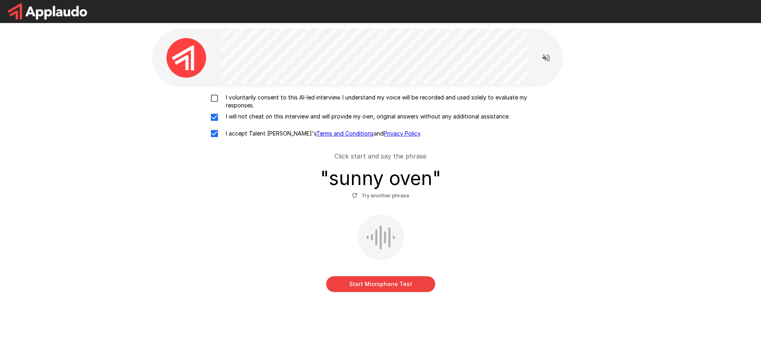
click at [394, 286] on button "Start Microphone Test" at bounding box center [380, 284] width 109 height 16
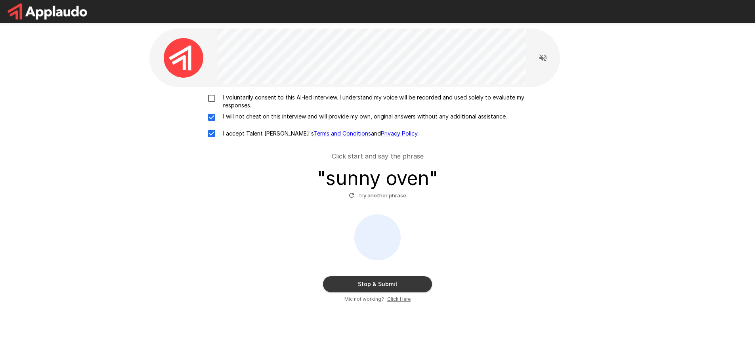
click at [401, 284] on button "Stop & Submit" at bounding box center [377, 284] width 109 height 16
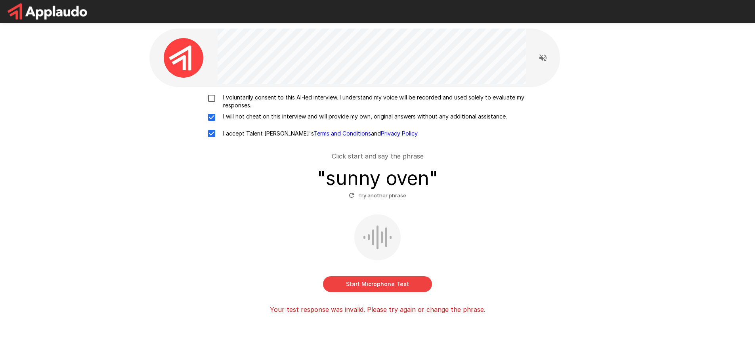
click at [387, 196] on button "Try another phrase" at bounding box center [377, 195] width 61 height 12
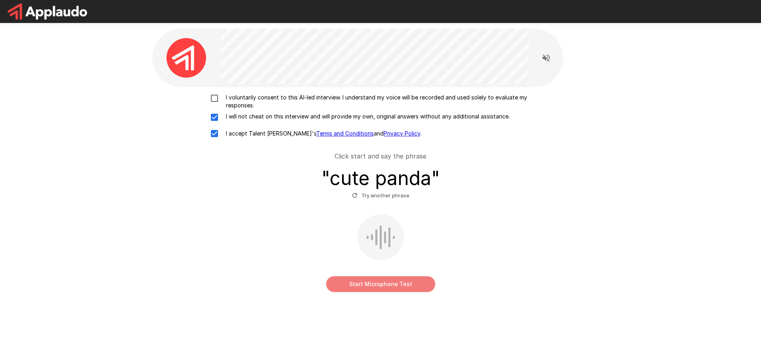
click at [409, 281] on button "Start Microphone Test" at bounding box center [380, 284] width 109 height 16
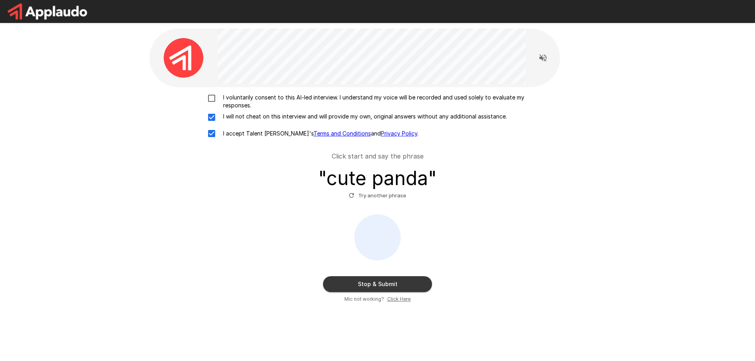
click at [408, 277] on button "Stop & Submit" at bounding box center [377, 284] width 109 height 16
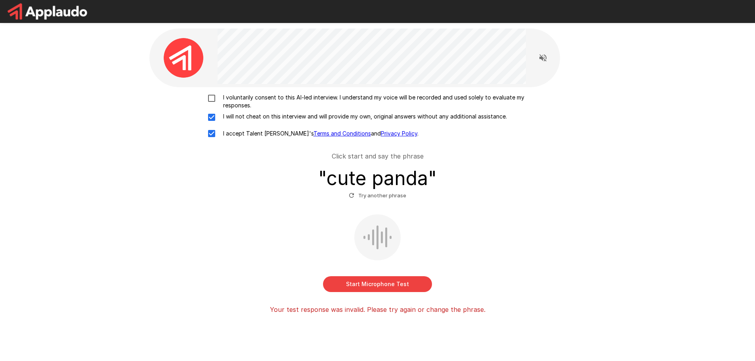
click at [396, 181] on h3 "" cute panda "" at bounding box center [377, 178] width 118 height 22
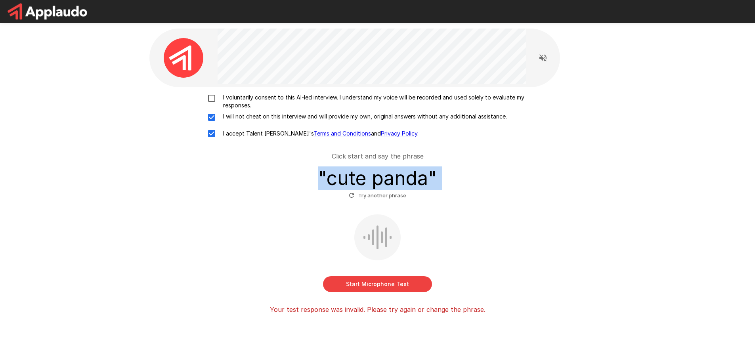
click at [396, 181] on h3 "" cute panda "" at bounding box center [377, 178] width 118 height 22
click at [391, 155] on div at bounding box center [391, 155] width 0 height 0
click at [383, 172] on h3 "" cute panda "" at bounding box center [377, 178] width 118 height 22
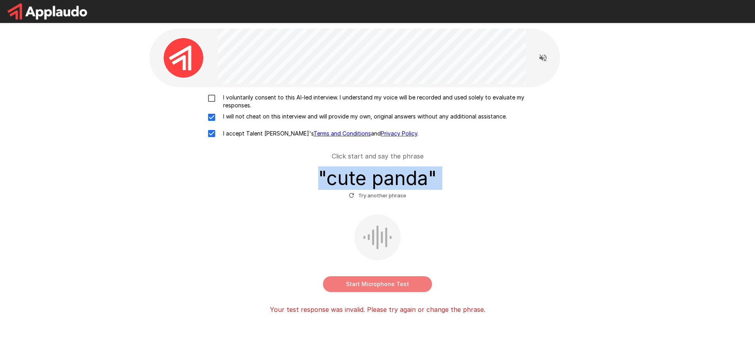
click at [387, 281] on button "Start Microphone Test" at bounding box center [377, 284] width 109 height 16
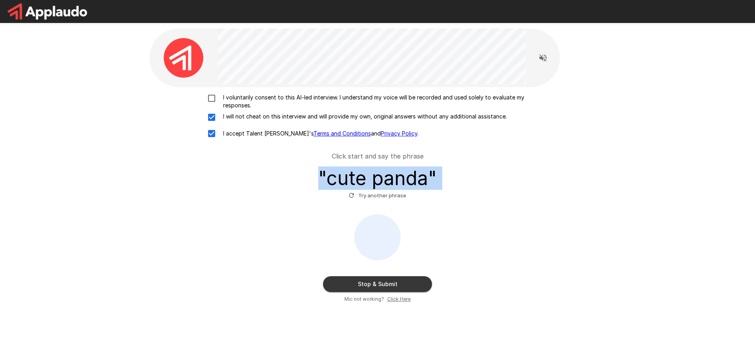
click at [372, 284] on button "Stop & Submit" at bounding box center [377, 284] width 109 height 16
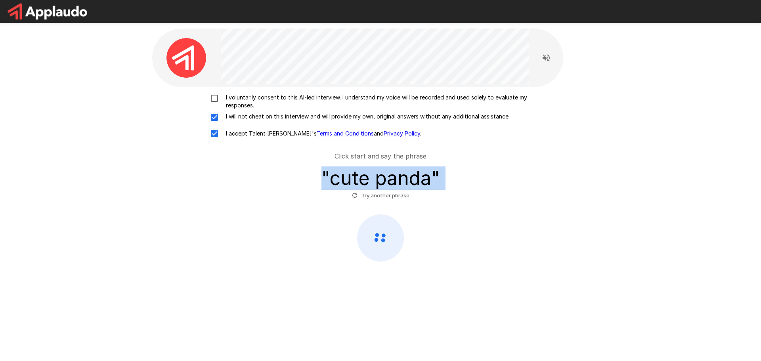
click at [409, 183] on h3 "" cute panda "" at bounding box center [380, 178] width 118 height 22
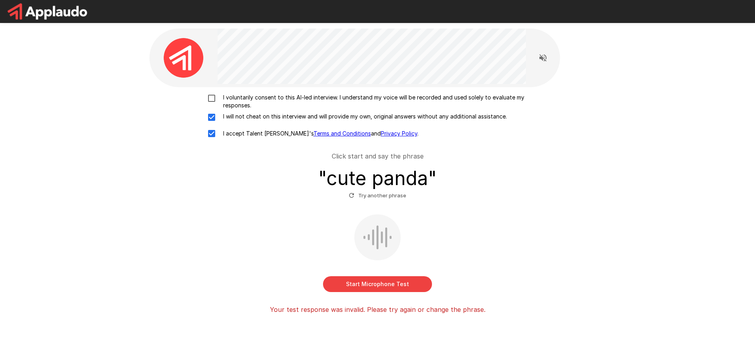
click at [374, 284] on button "Start Microphone Test" at bounding box center [377, 284] width 109 height 16
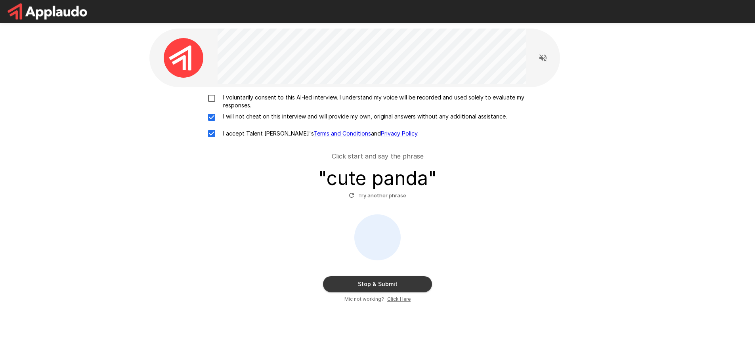
click at [398, 284] on button "Stop & Submit" at bounding box center [377, 284] width 109 height 16
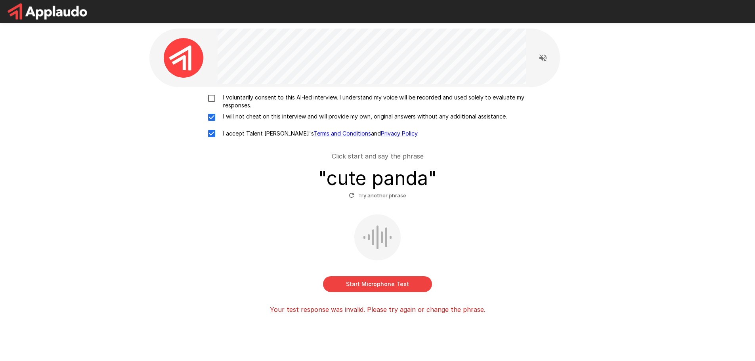
click at [398, 281] on button "Start Microphone Test" at bounding box center [377, 284] width 109 height 16
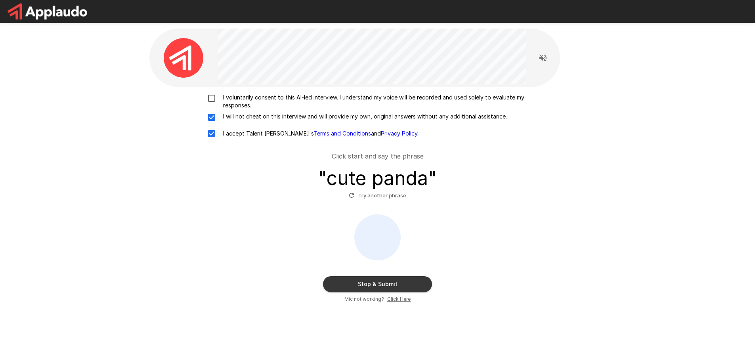
click at [398, 281] on button "Stop & Submit" at bounding box center [377, 284] width 109 height 16
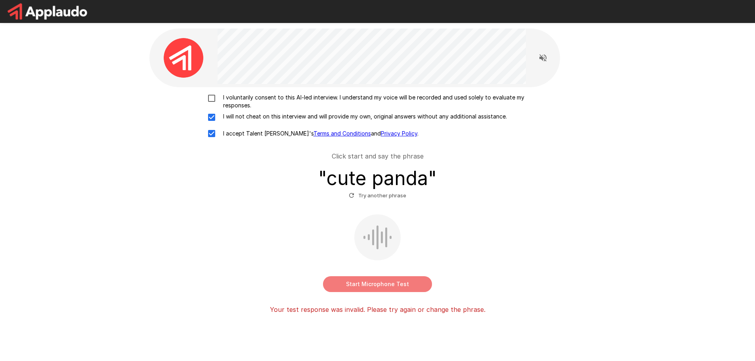
click at [398, 281] on button "Start Microphone Test" at bounding box center [377, 284] width 109 height 16
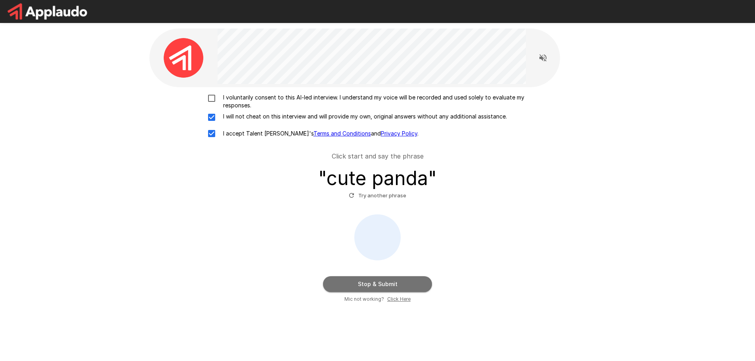
click at [398, 281] on button "Stop & Submit" at bounding box center [377, 284] width 109 height 16
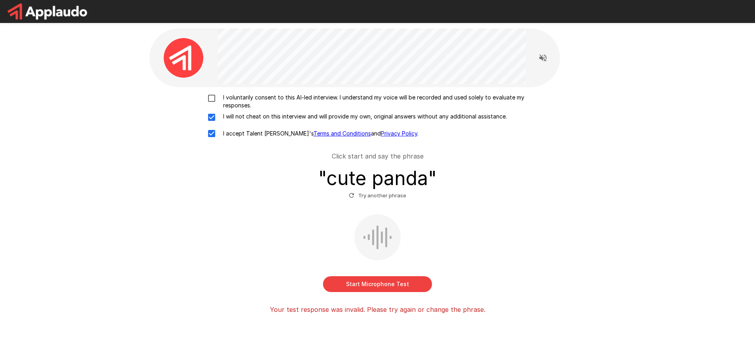
click at [398, 281] on button "Start Microphone Test" at bounding box center [377, 284] width 109 height 16
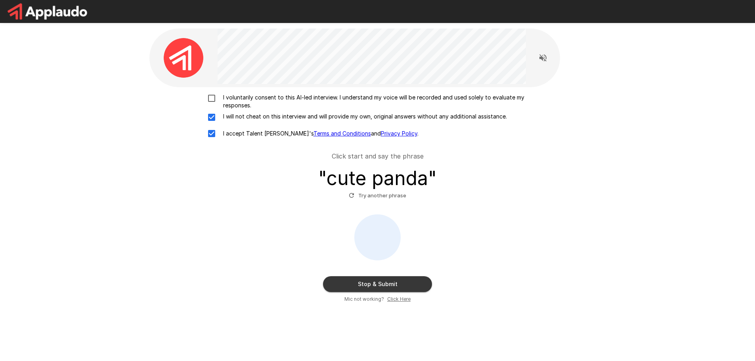
click at [399, 283] on button "Stop & Submit" at bounding box center [377, 284] width 109 height 16
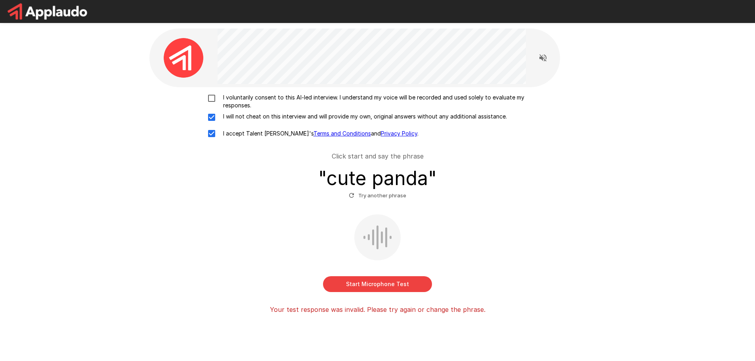
click at [386, 305] on p "Your test response was invalid. Please try again or change the phrase." at bounding box center [378, 310] width 216 height 10
click at [388, 308] on p "Your test response was invalid. Please try again or change the phrase." at bounding box center [378, 310] width 216 height 10
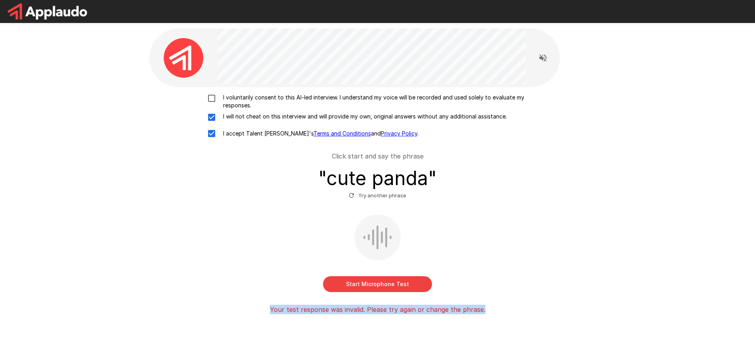
click at [388, 308] on p "Your test response was invalid. Please try again or change the phrase." at bounding box center [378, 310] width 216 height 10
click at [382, 294] on div at bounding box center [382, 294] width 0 height 0
click at [392, 311] on p "Your test response was invalid. Please try again or change the phrase." at bounding box center [378, 310] width 216 height 10
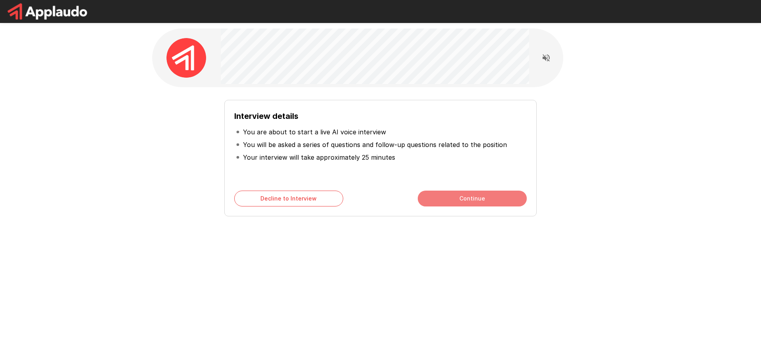
click at [464, 200] on button "Continue" at bounding box center [472, 199] width 109 height 16
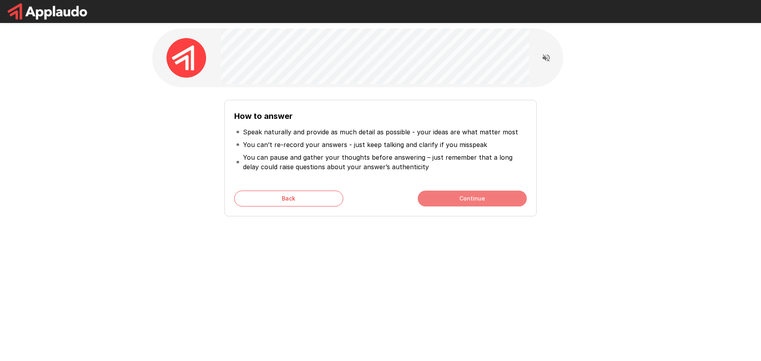
click at [464, 200] on button "Continue" at bounding box center [472, 199] width 109 height 16
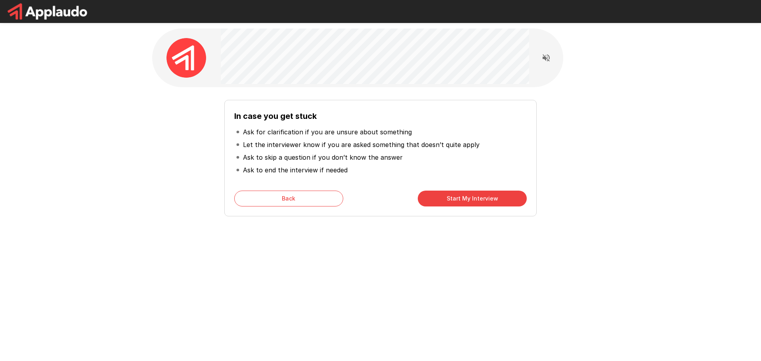
click at [464, 200] on button "Start My Interview" at bounding box center [472, 199] width 109 height 16
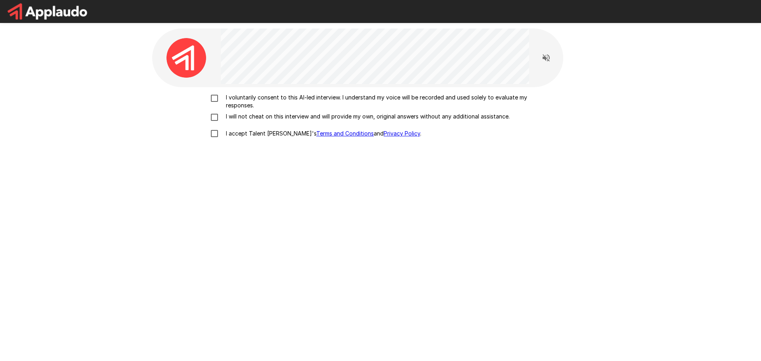
click at [240, 131] on p "I accept Talent Llama's Terms and Conditions and Privacy Policy ." at bounding box center [322, 134] width 199 height 8
click at [241, 113] on p "I will not cheat on this interview and will provide my own, original answers wi…" at bounding box center [366, 117] width 287 height 8
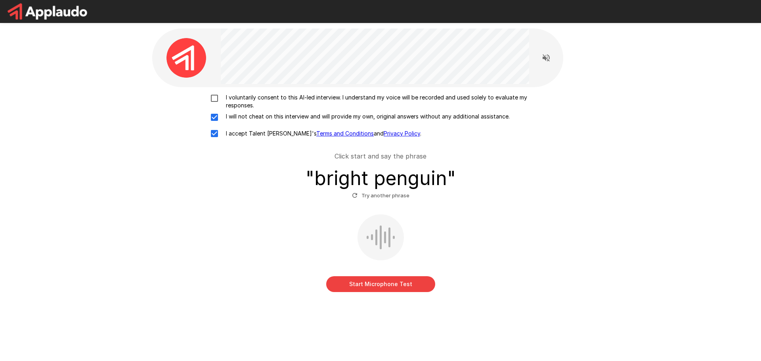
click at [241, 103] on p "I voluntarily consent to this AI-led interview. I understand my voice will be r…" at bounding box center [389, 102] width 332 height 16
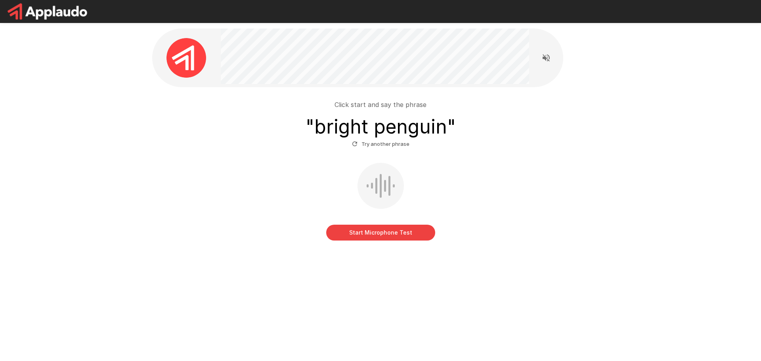
click at [396, 139] on button "Try another phrase" at bounding box center [380, 144] width 61 height 12
click at [400, 130] on h3 "" clear apple "" at bounding box center [380, 127] width 116 height 22
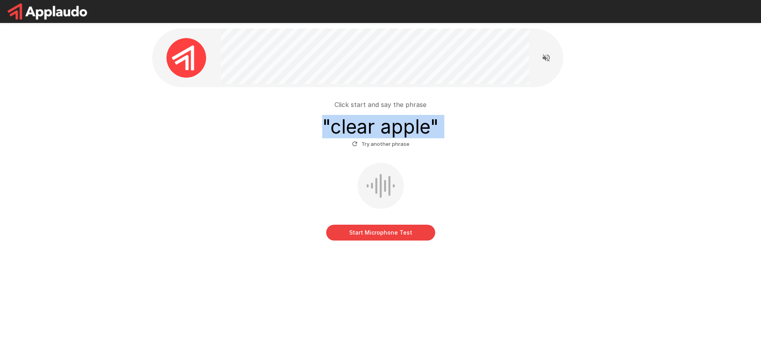
click at [400, 130] on h3 "" clear apple "" at bounding box center [380, 127] width 116 height 22
copy div "" clear apple " Try another phrase"
click at [391, 232] on button "Start Microphone Test" at bounding box center [380, 233] width 109 height 16
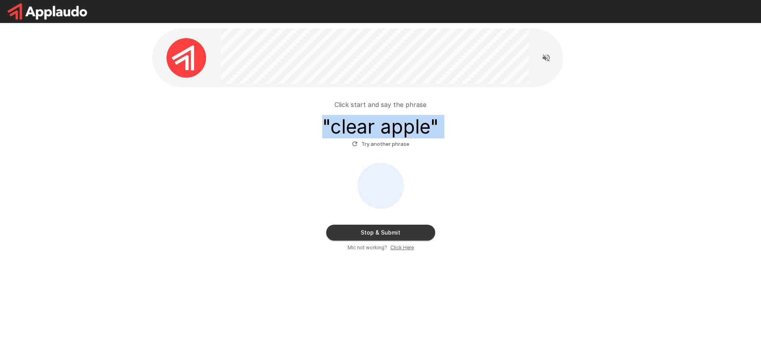
click at [391, 232] on button "Stop & Submit" at bounding box center [380, 233] width 109 height 16
click at [439, 129] on div "Click start and say the phrase " clear apple " Try another phrase" at bounding box center [380, 125] width 450 height 50
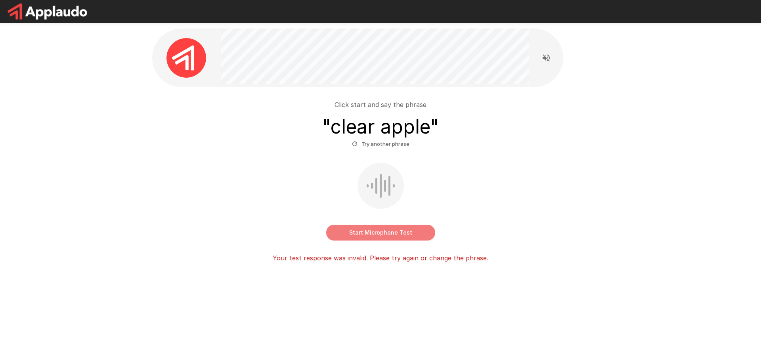
click at [395, 230] on button "Start Microphone Test" at bounding box center [380, 233] width 109 height 16
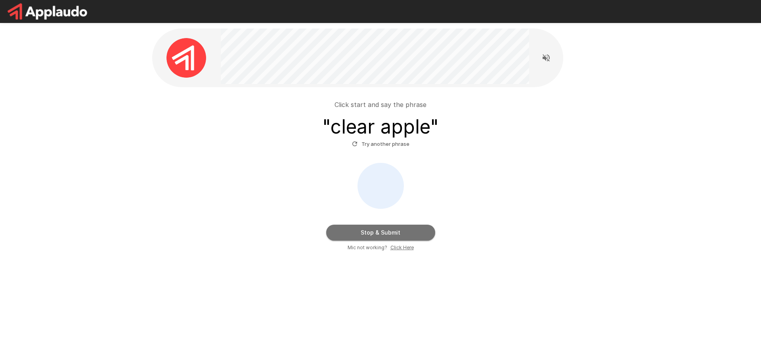
click at [395, 233] on button "Stop & Submit" at bounding box center [380, 233] width 109 height 16
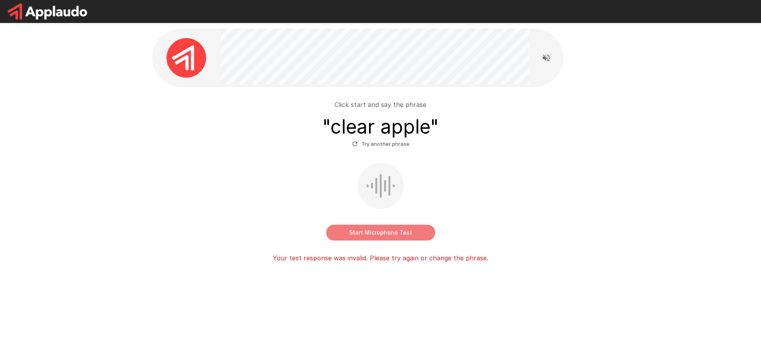
click at [395, 232] on button "Start Microphone Test" at bounding box center [380, 233] width 109 height 16
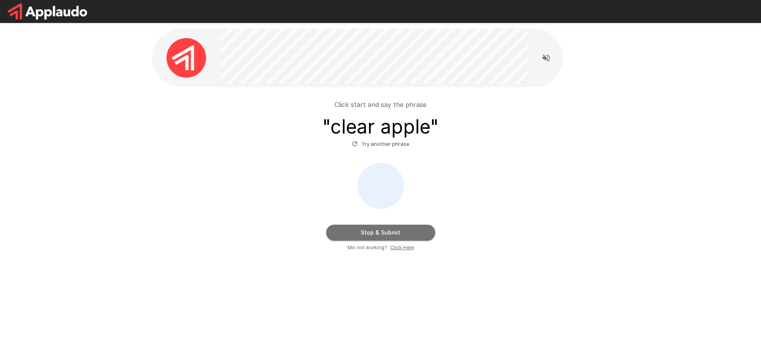
click at [395, 235] on button "Stop & Submit" at bounding box center [380, 233] width 109 height 16
